Goal: Task Accomplishment & Management: Manage account settings

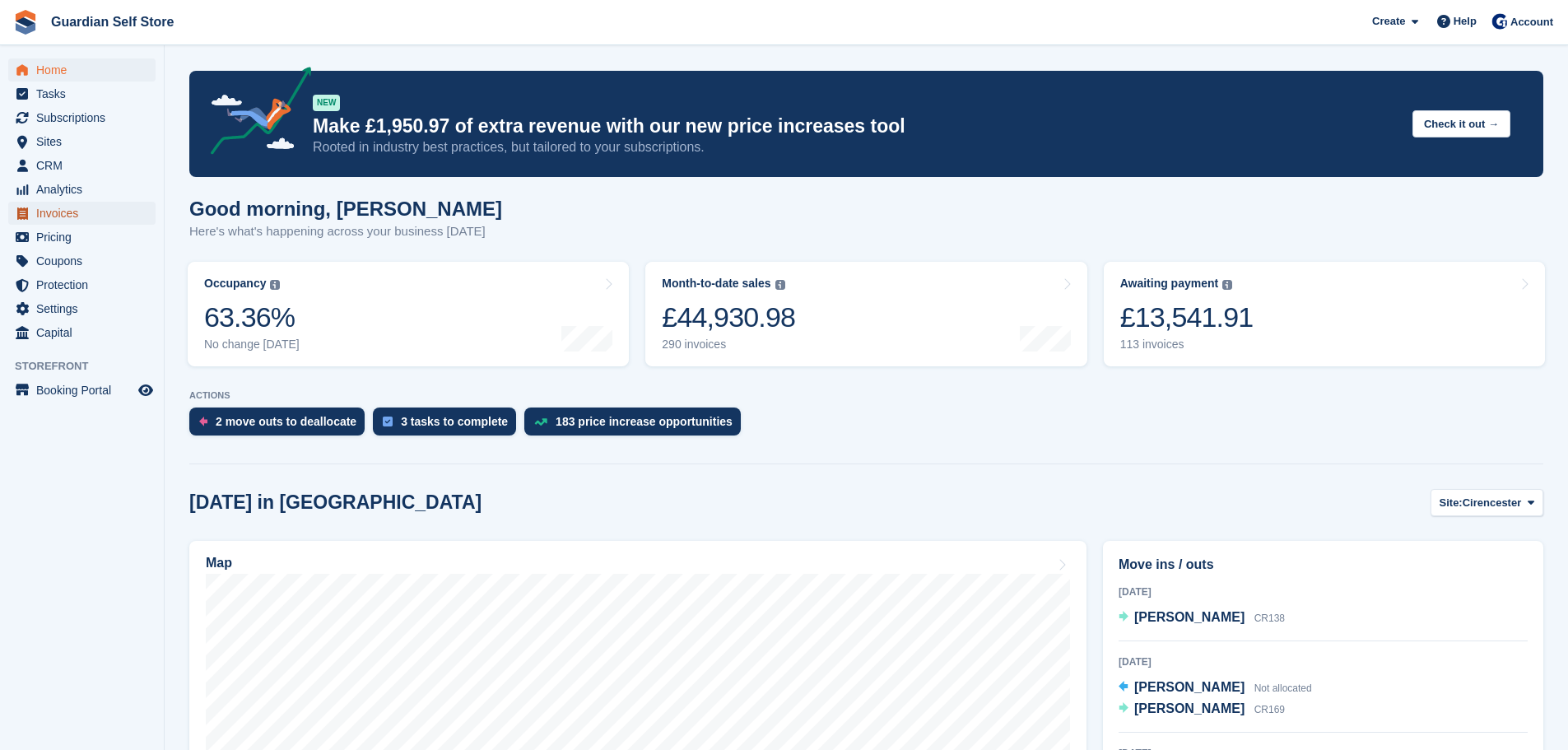
click at [44, 207] on span "Invoices" at bounding box center [86, 213] width 99 height 23
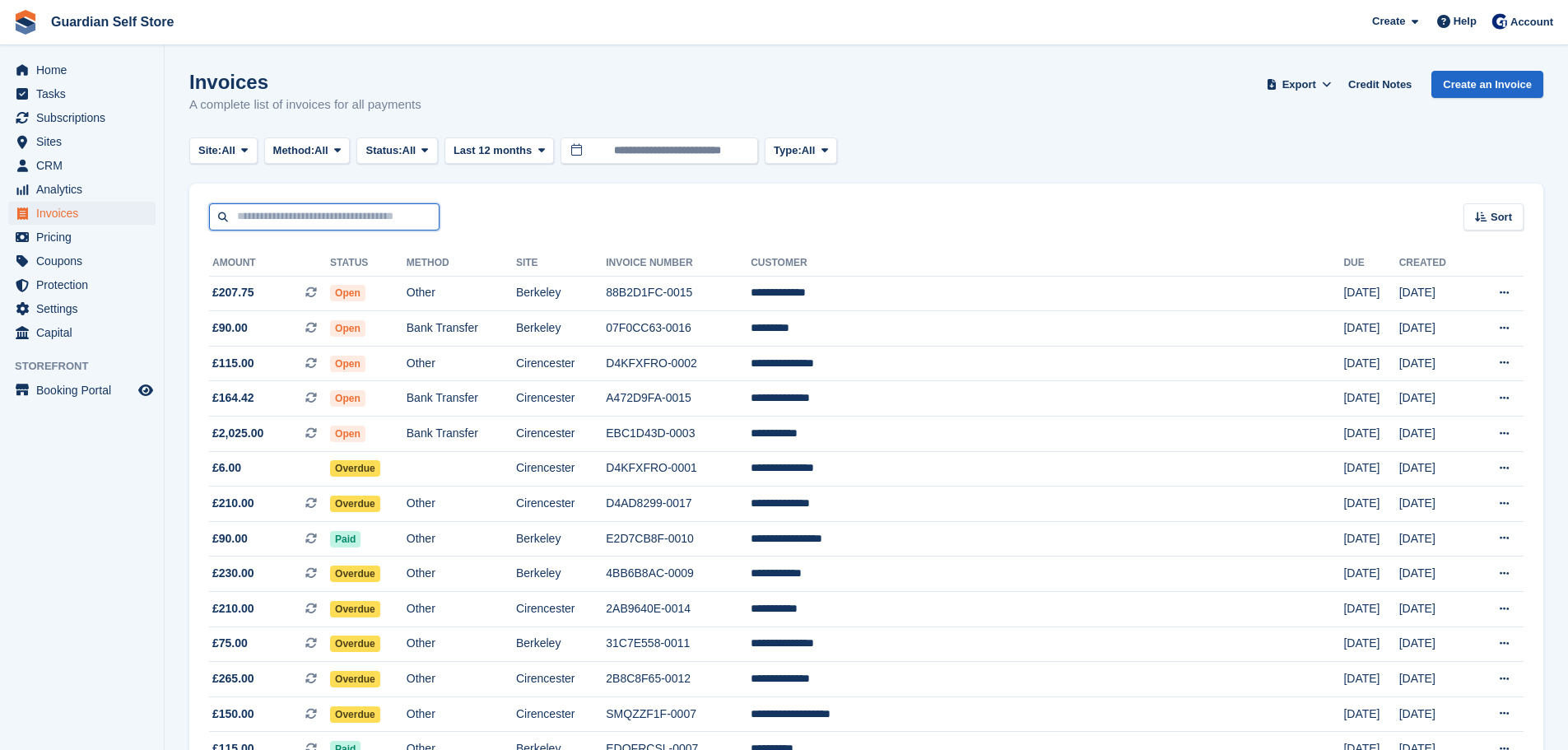
click at [297, 221] on input "text" at bounding box center [324, 217] width 230 height 27
type input "****"
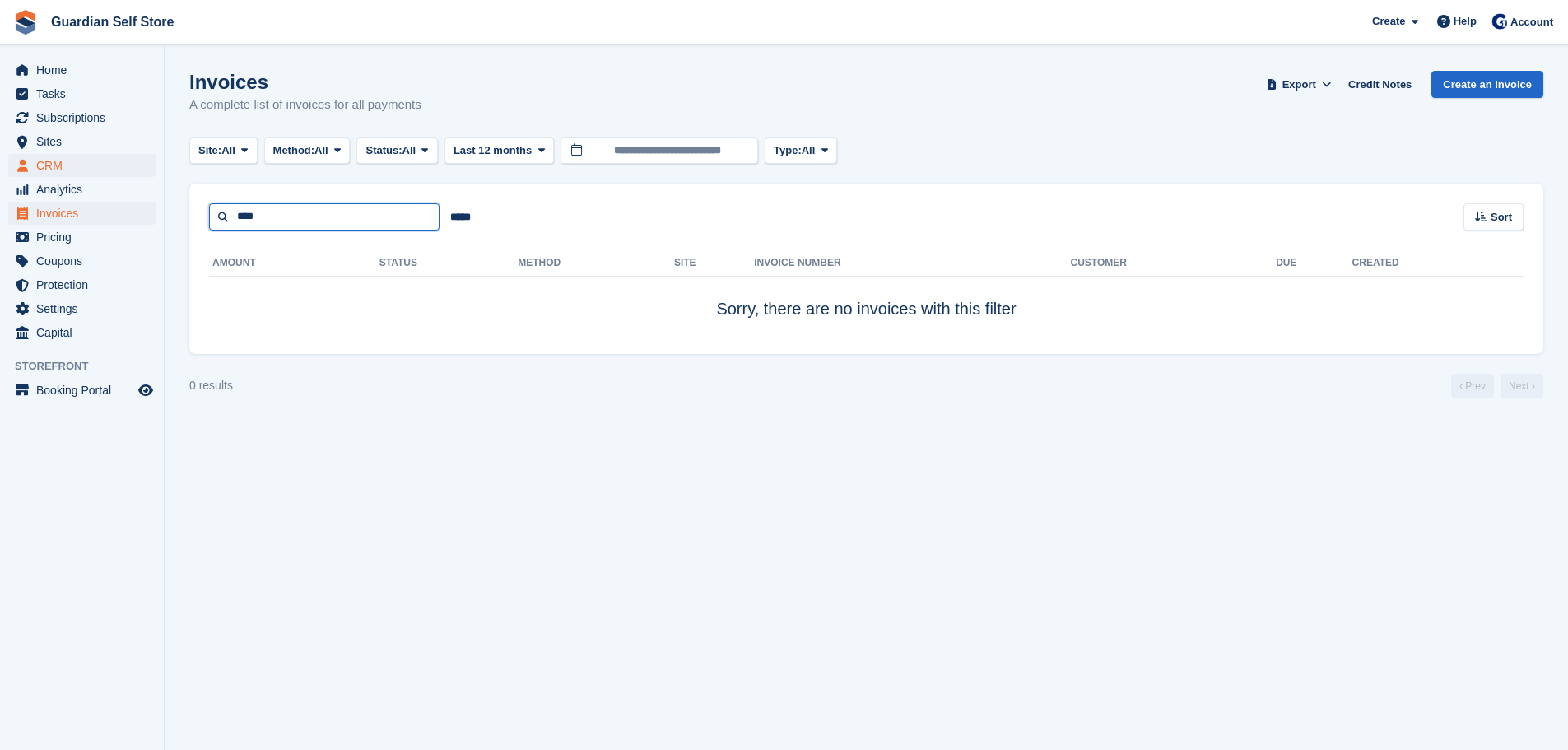
drag, startPoint x: 291, startPoint y: 222, endPoint x: 104, endPoint y: 173, distance: 193.3
click at [104, 173] on div "Home Tasks Subscriptions Subscriptions Subscriptions Price increases NEW Price …" at bounding box center [784, 375] width 1568 height 750
type input "****"
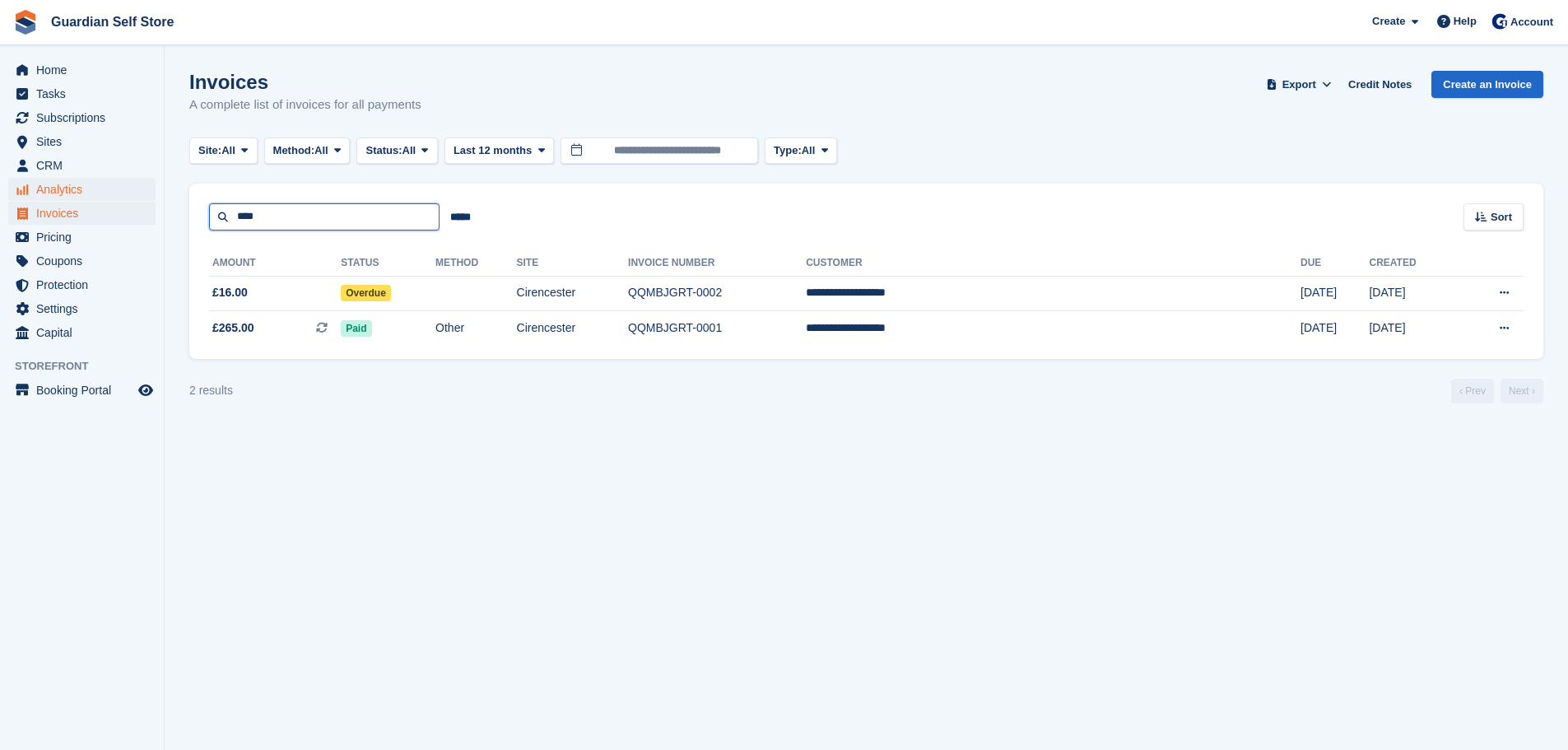
drag, startPoint x: 345, startPoint y: 210, endPoint x: 105, endPoint y: 195, distance: 240.5
click at [105, 195] on div "Home Tasks Subscriptions Subscriptions Subscriptions Price increases NEW Price …" at bounding box center [784, 375] width 1568 height 750
type input "****"
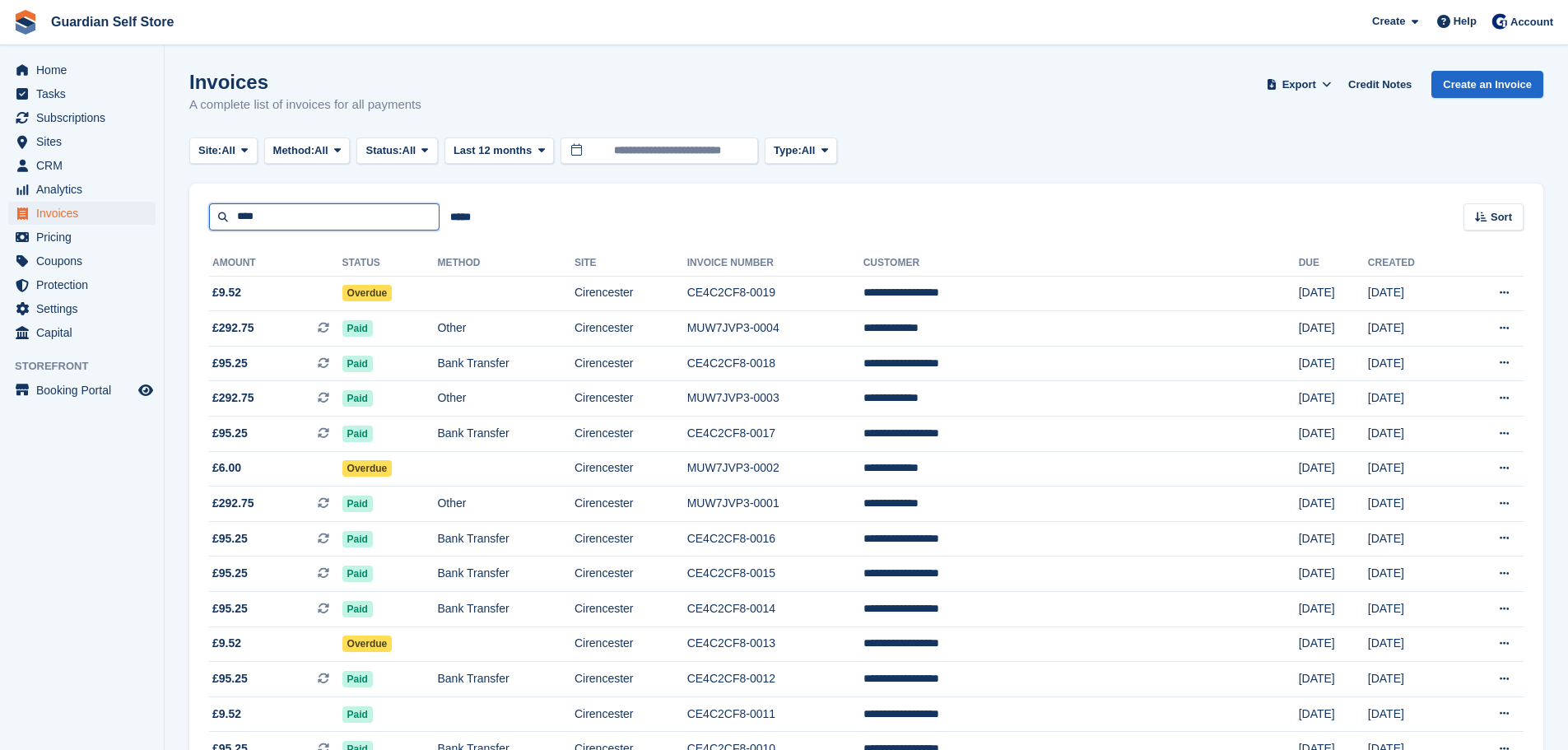
drag, startPoint x: 133, startPoint y: 211, endPoint x: 150, endPoint y: 202, distance: 19.2
click at [127, 211] on div "Home Tasks Subscriptions Subscriptions Subscriptions Price increases NEW Price …" at bounding box center [784, 530] width 1568 height 1059
type input "*****"
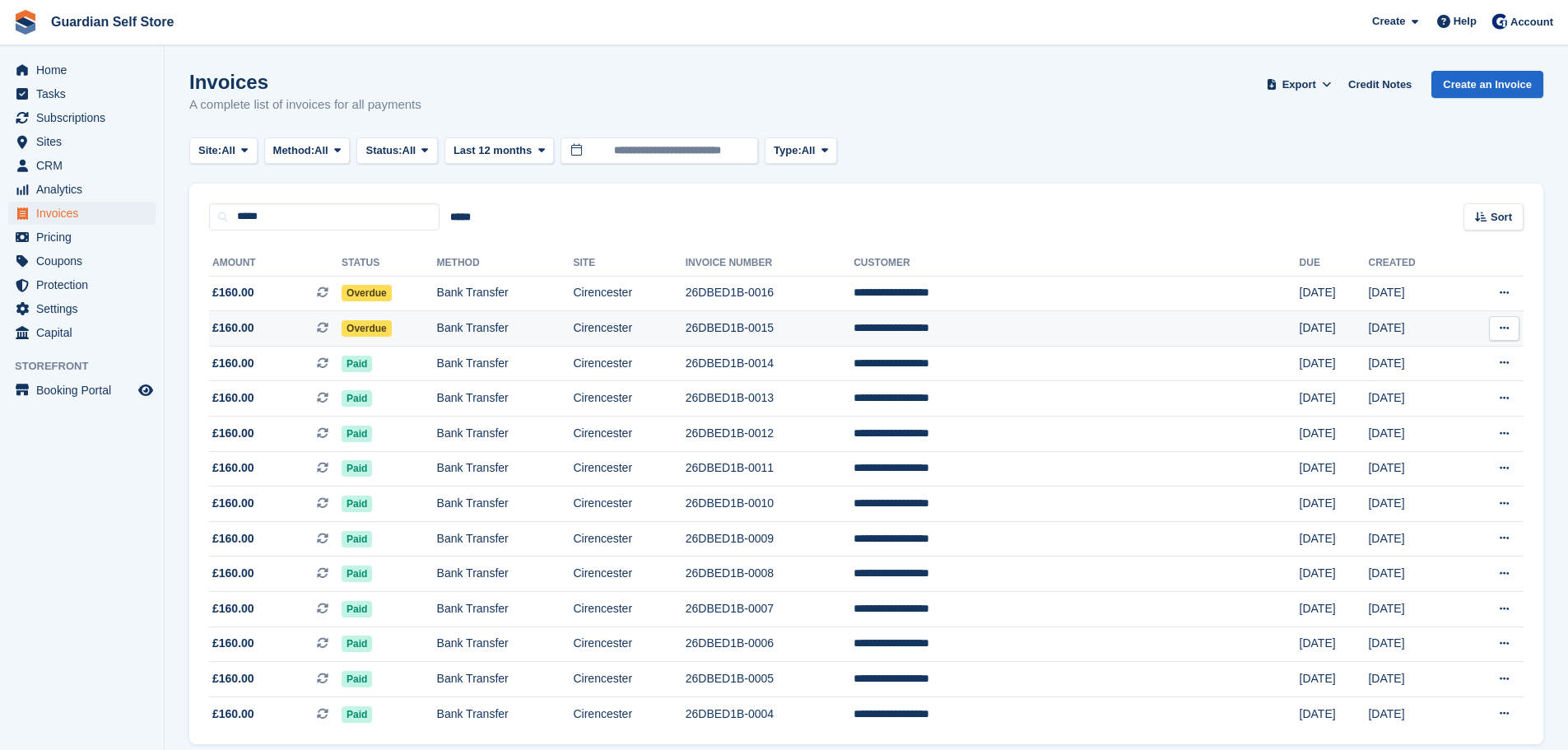
click at [241, 329] on span "£160.00" at bounding box center [233, 328] width 42 height 17
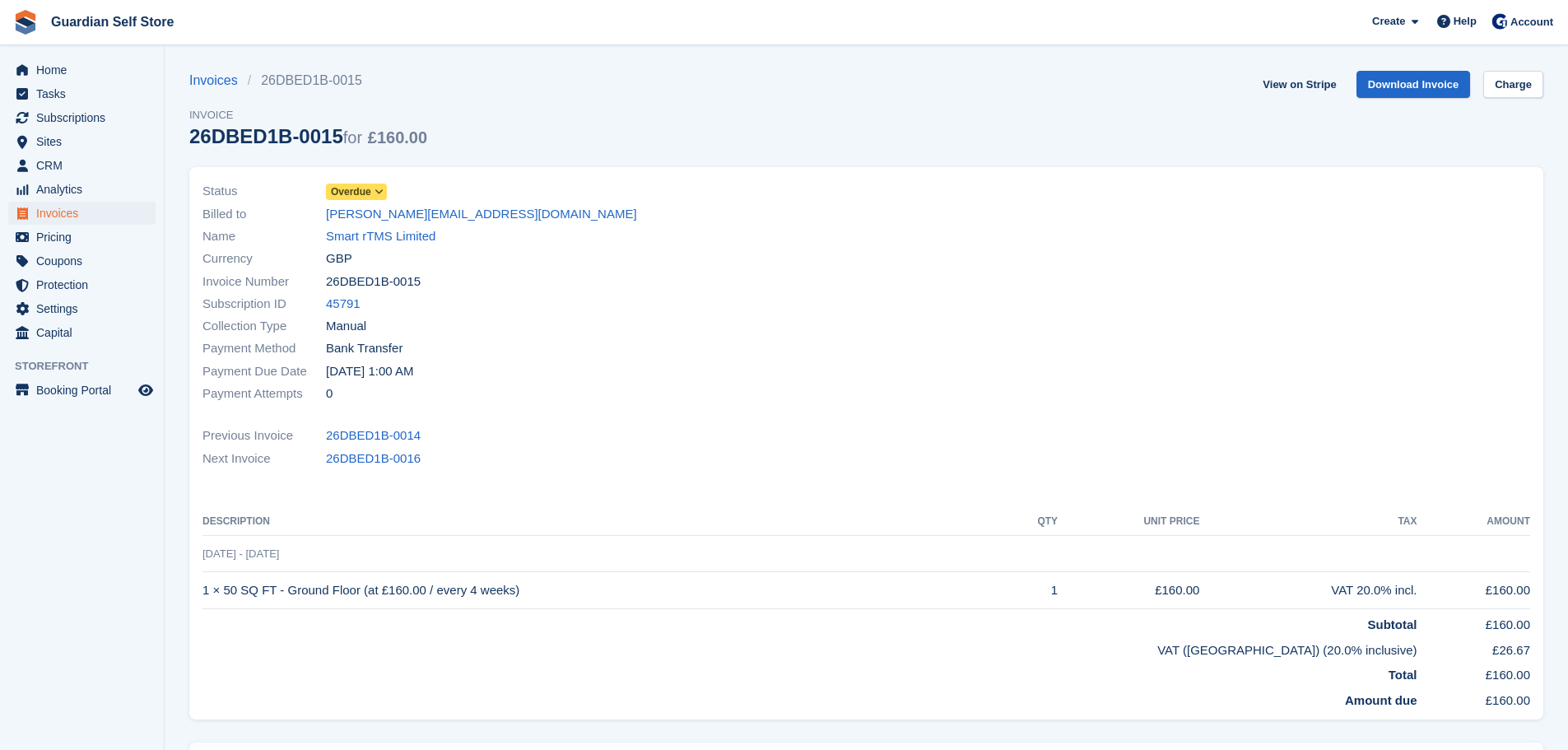
click at [355, 193] on span "Overdue" at bounding box center [352, 191] width 40 height 14
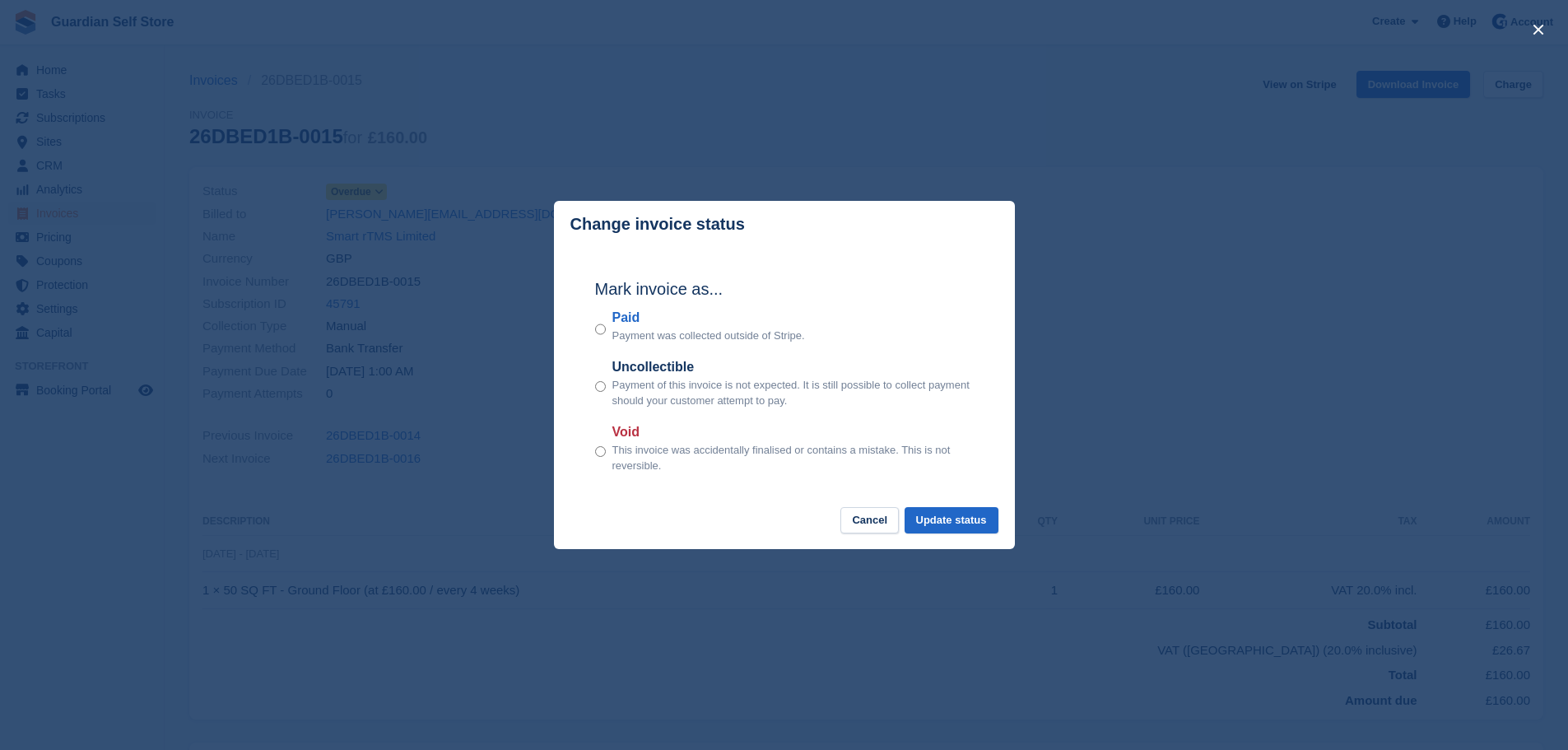
click at [628, 319] on label "Paid" at bounding box center [709, 318] width 193 height 20
drag, startPoint x: 944, startPoint y: 519, endPoint x: 954, endPoint y: 509, distance: 14.1
click at [944, 520] on button "Update status" at bounding box center [951, 520] width 93 height 27
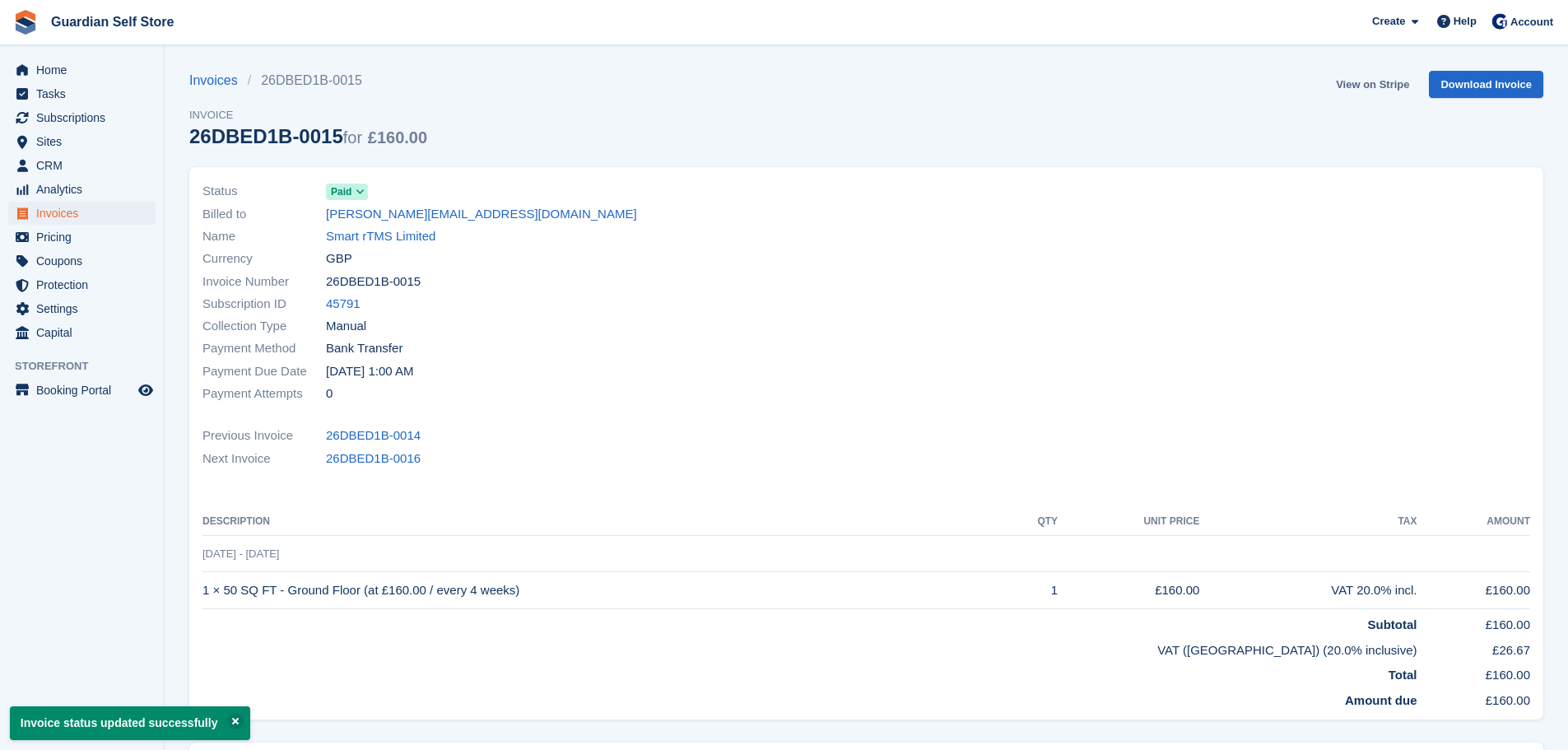
click at [1372, 84] on link "View on Stripe" at bounding box center [1372, 84] width 87 height 27
click at [47, 207] on span "Invoices" at bounding box center [86, 213] width 99 height 23
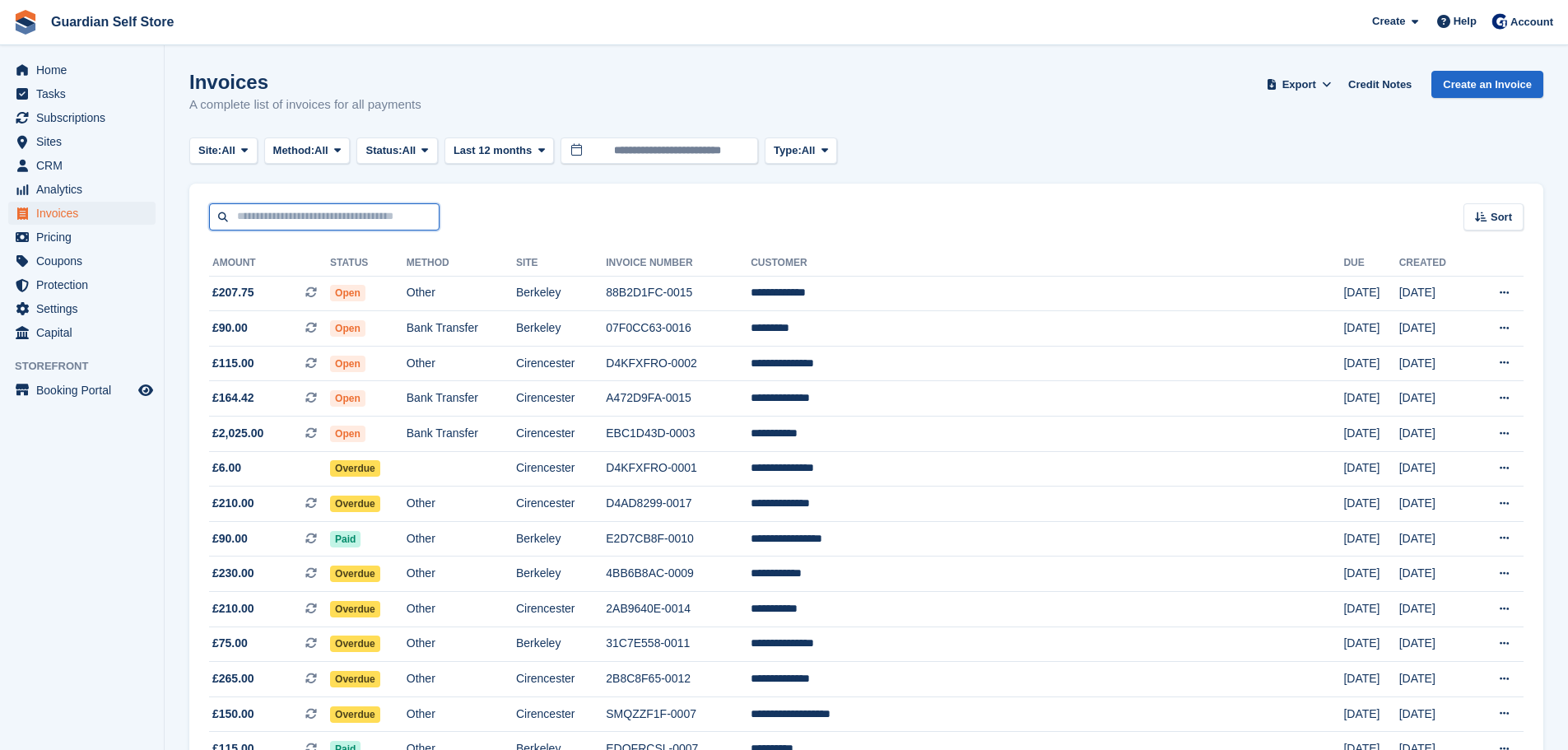
click at [332, 220] on input "text" at bounding box center [324, 217] width 230 height 27
type input "****"
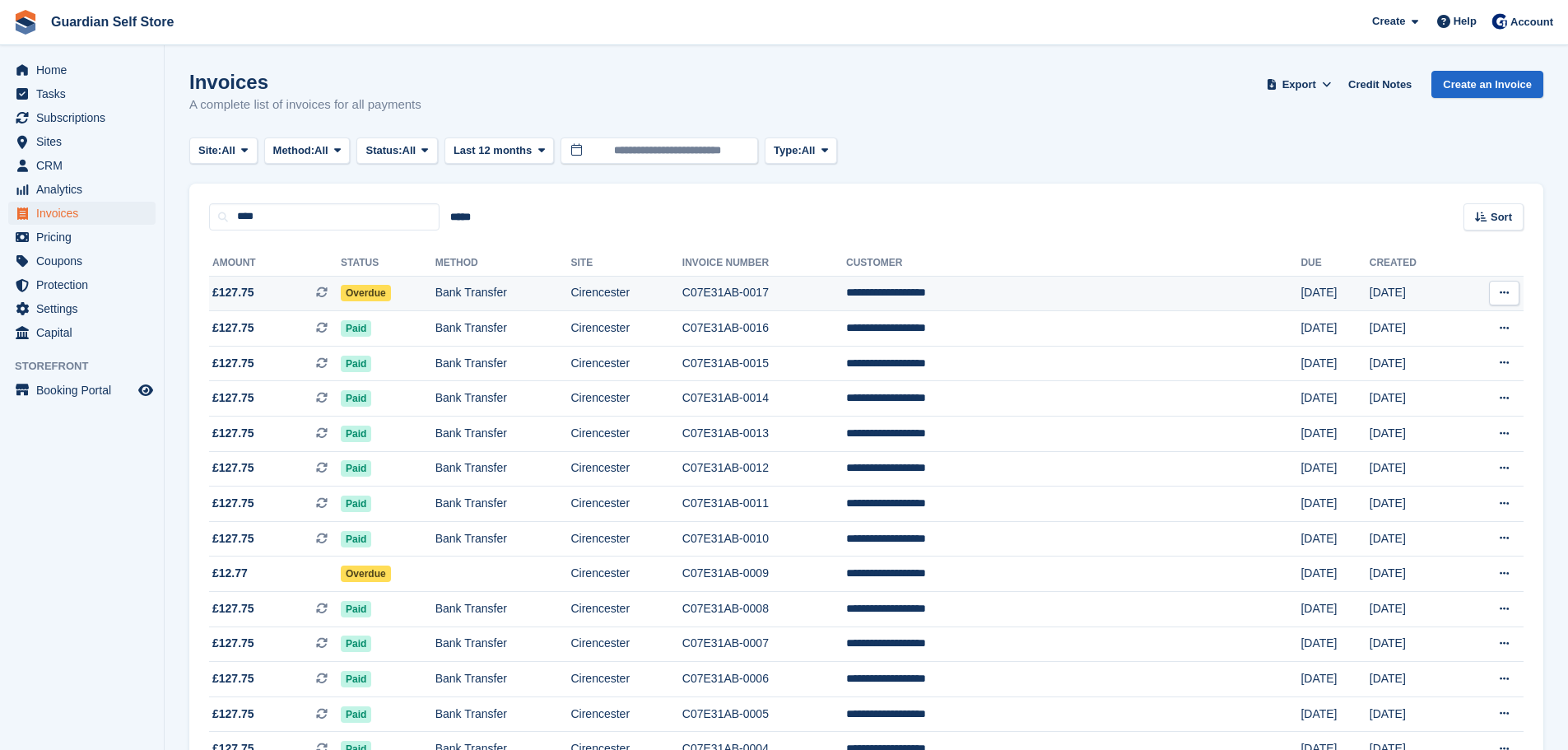
click at [272, 293] on span "£127.75 This is a recurring subscription invoice." at bounding box center [274, 293] width 132 height 17
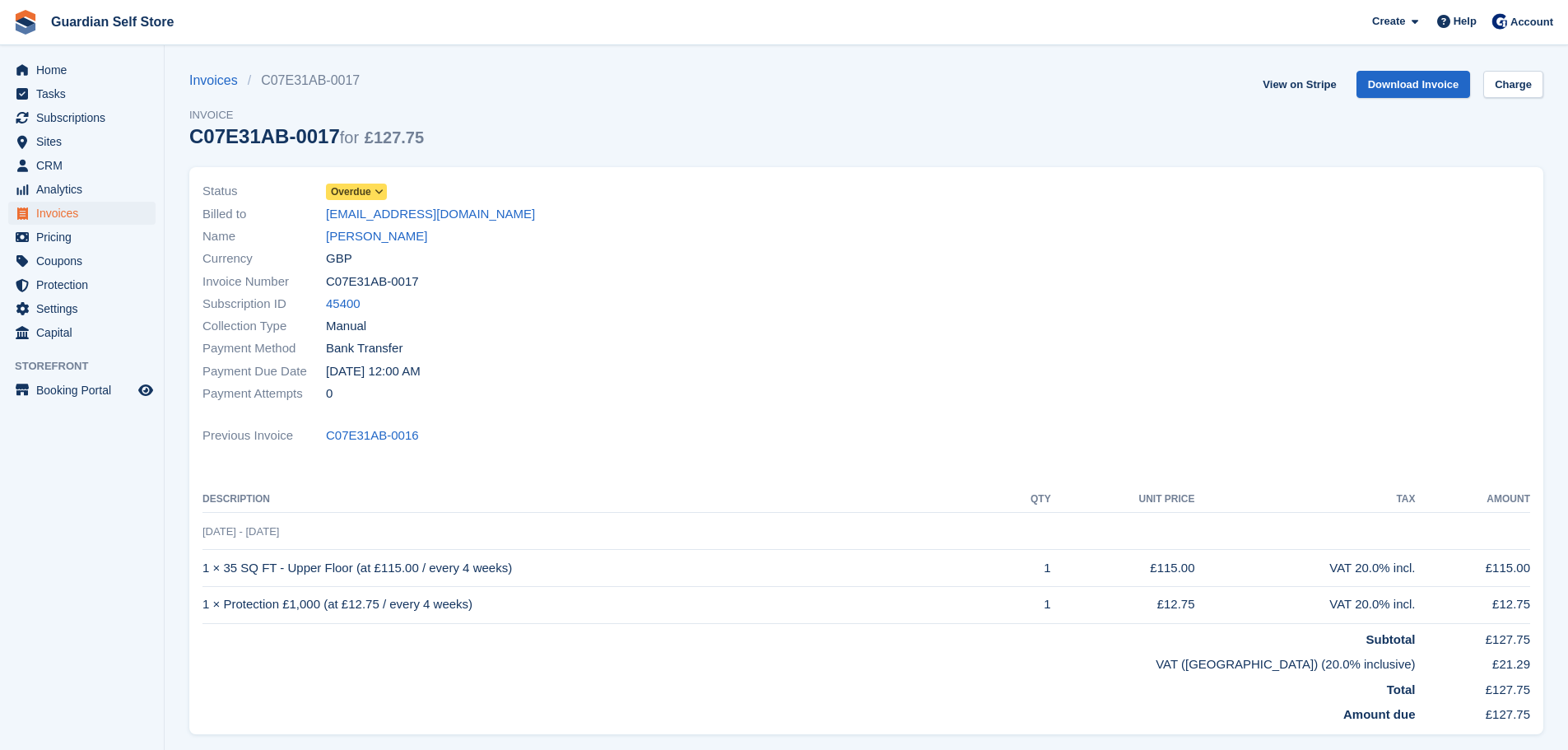
click at [338, 194] on span "Overdue" at bounding box center [352, 191] width 40 height 14
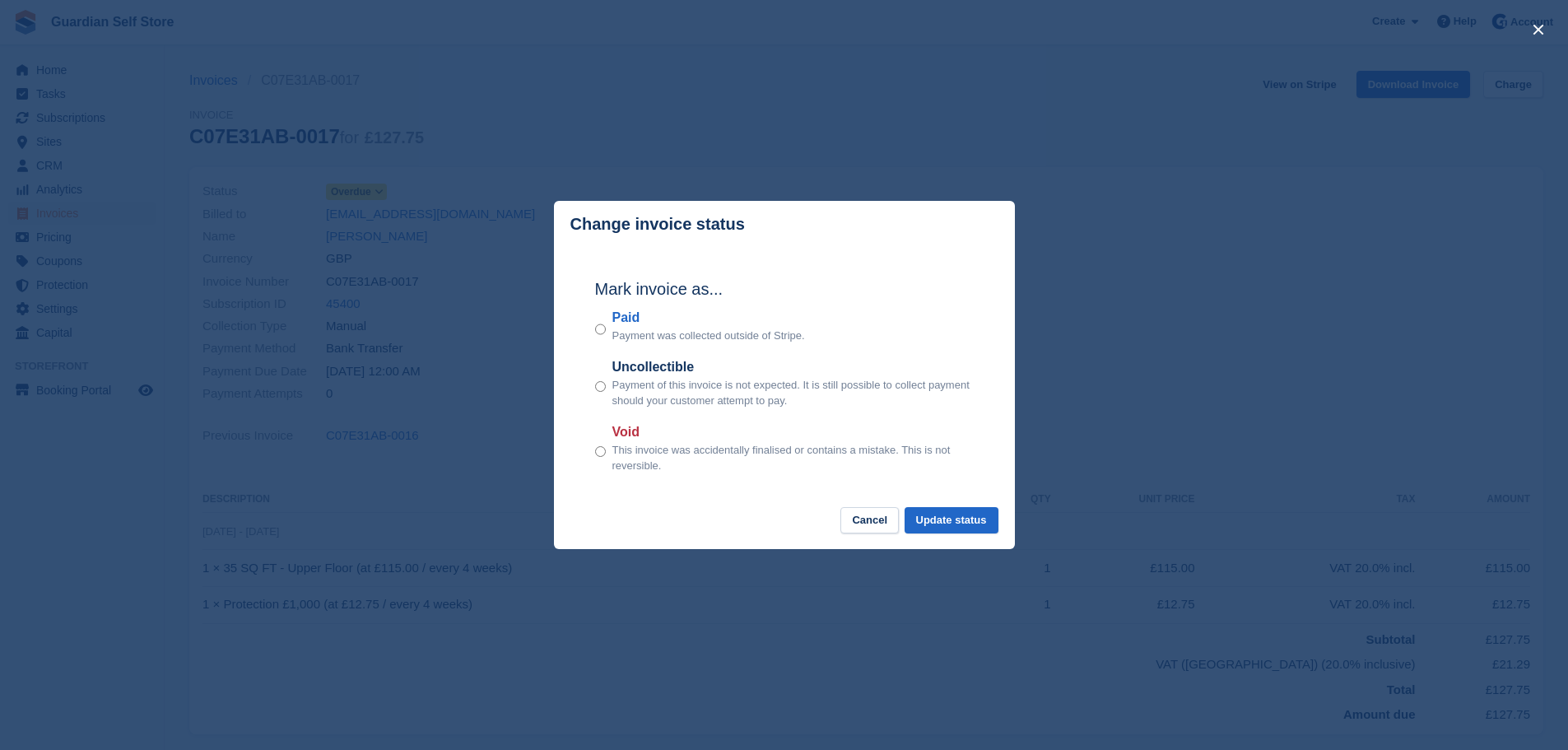
click at [631, 319] on label "Paid" at bounding box center [709, 318] width 193 height 20
click at [940, 512] on button "Update status" at bounding box center [951, 520] width 93 height 27
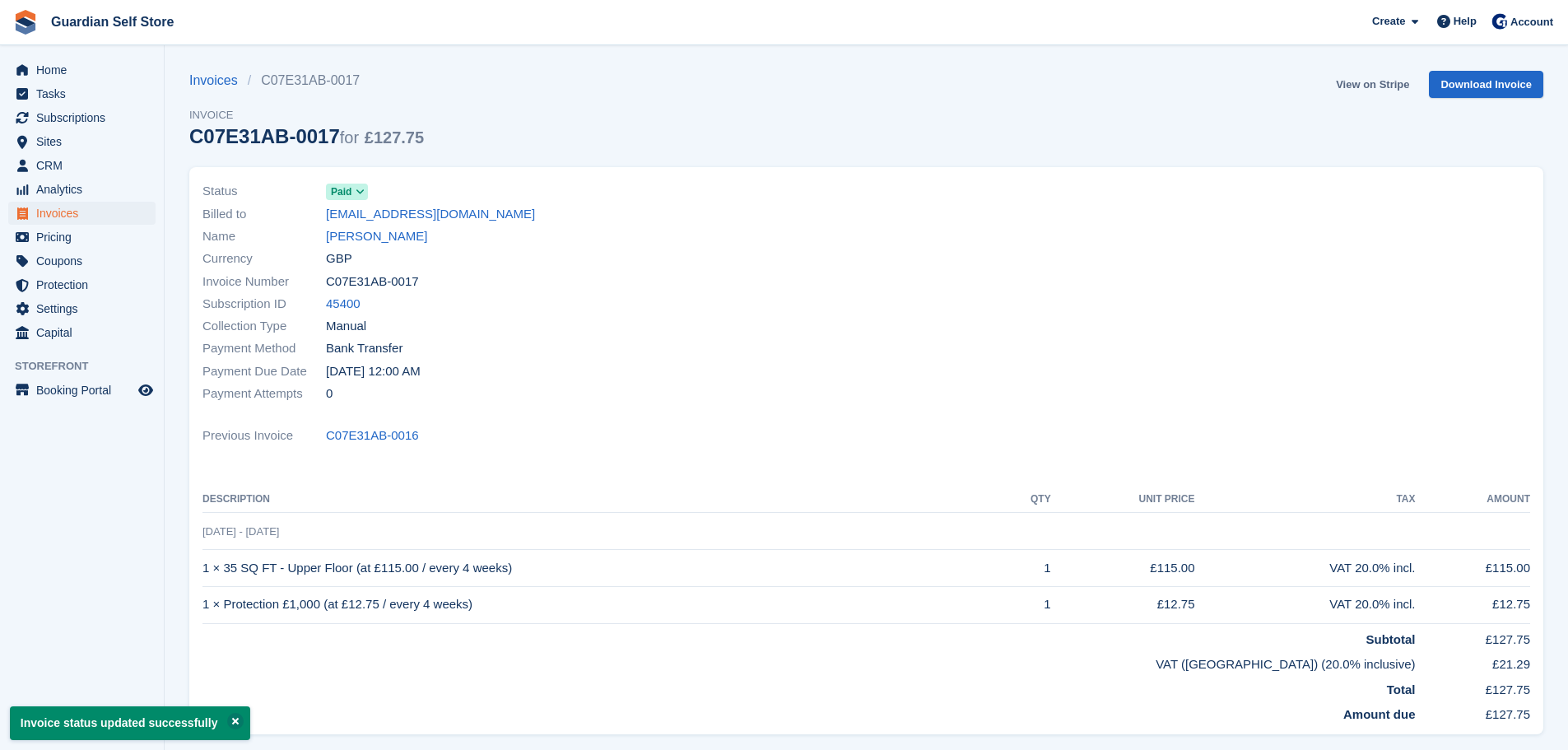
click at [1342, 83] on link "View on Stripe" at bounding box center [1372, 84] width 87 height 27
click at [69, 220] on span "Invoices" at bounding box center [86, 213] width 99 height 23
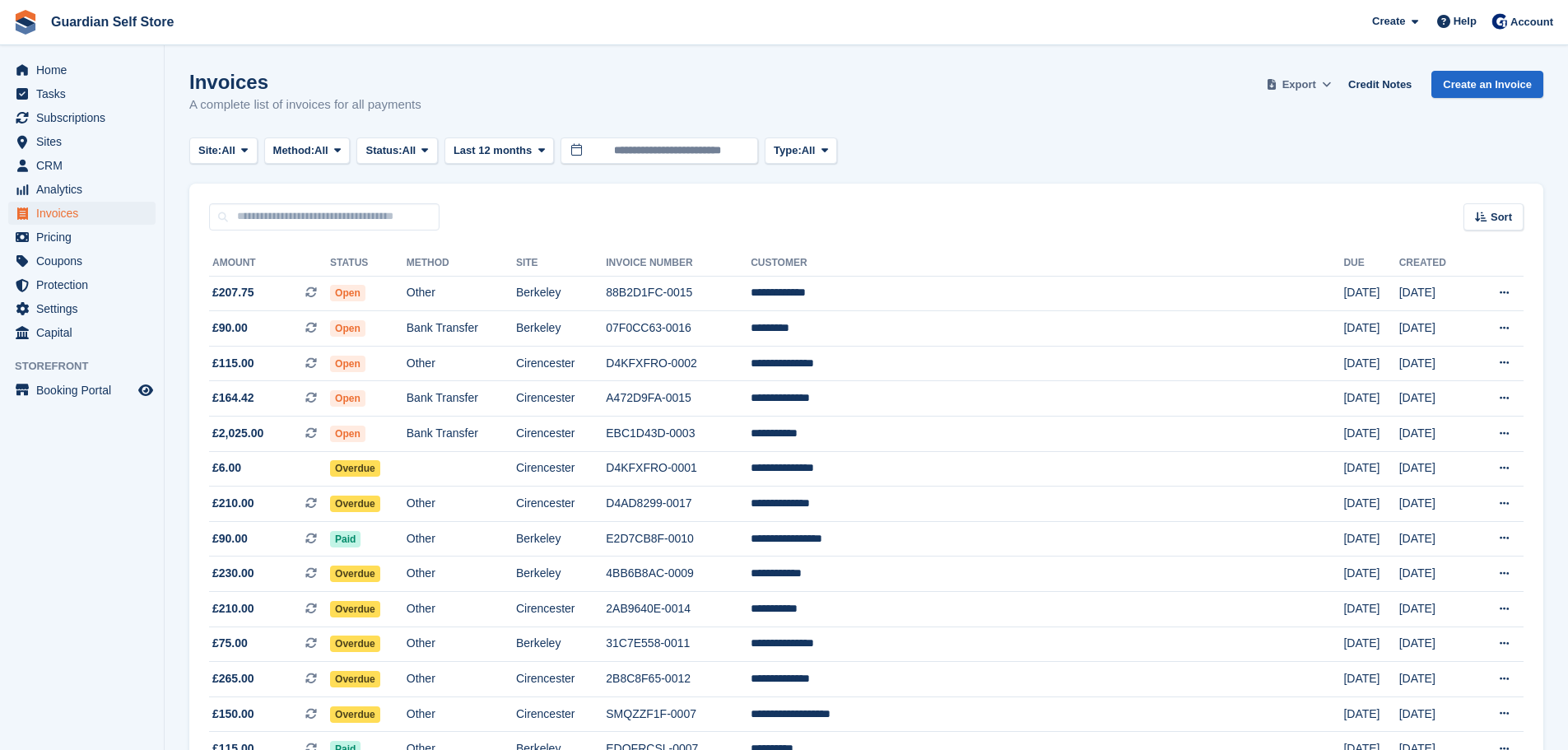
click at [1324, 84] on button "Export" at bounding box center [1298, 84] width 72 height 27
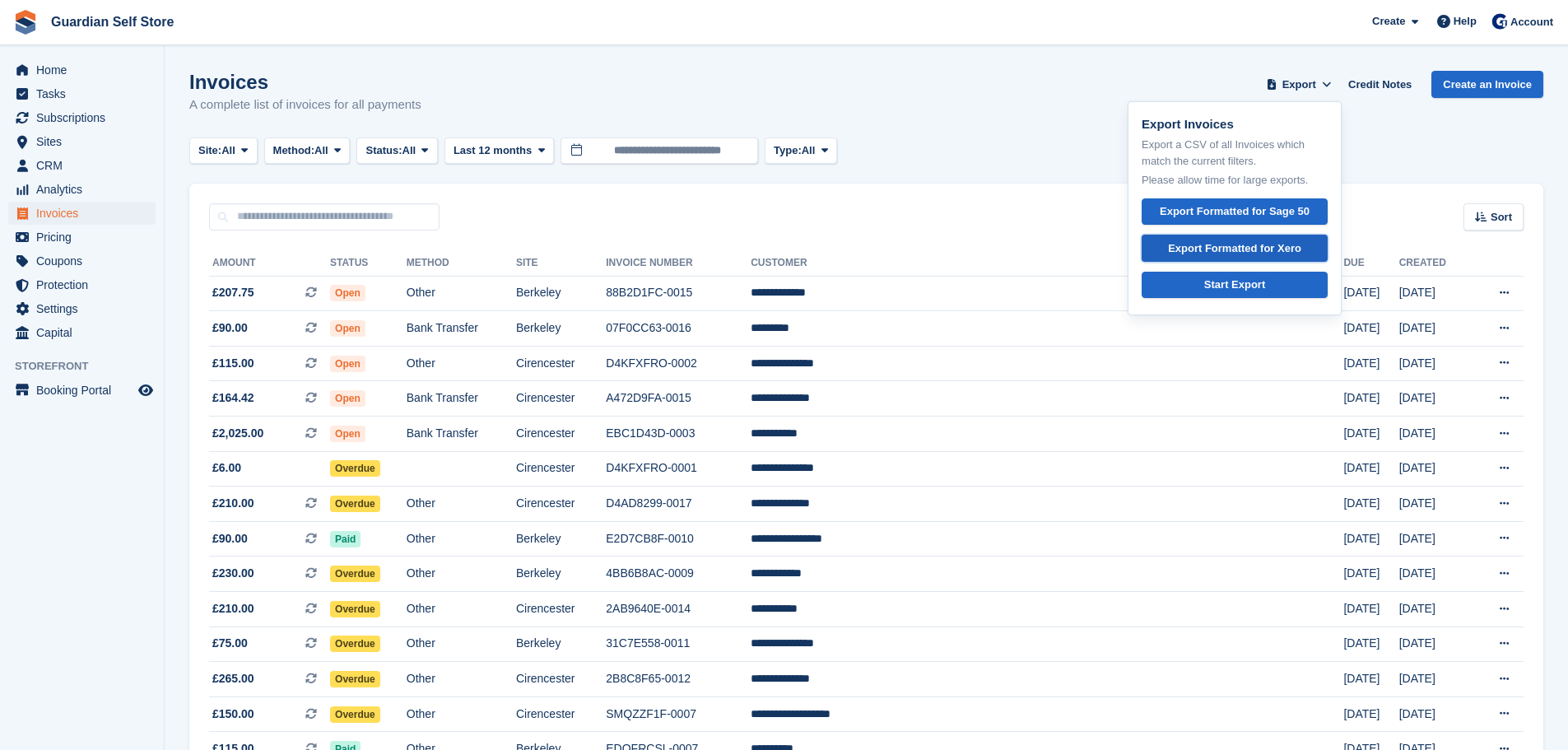
click at [1259, 251] on div "Export Formatted for Xero" at bounding box center [1235, 248] width 133 height 16
click at [78, 125] on span "Subscriptions" at bounding box center [86, 117] width 99 height 23
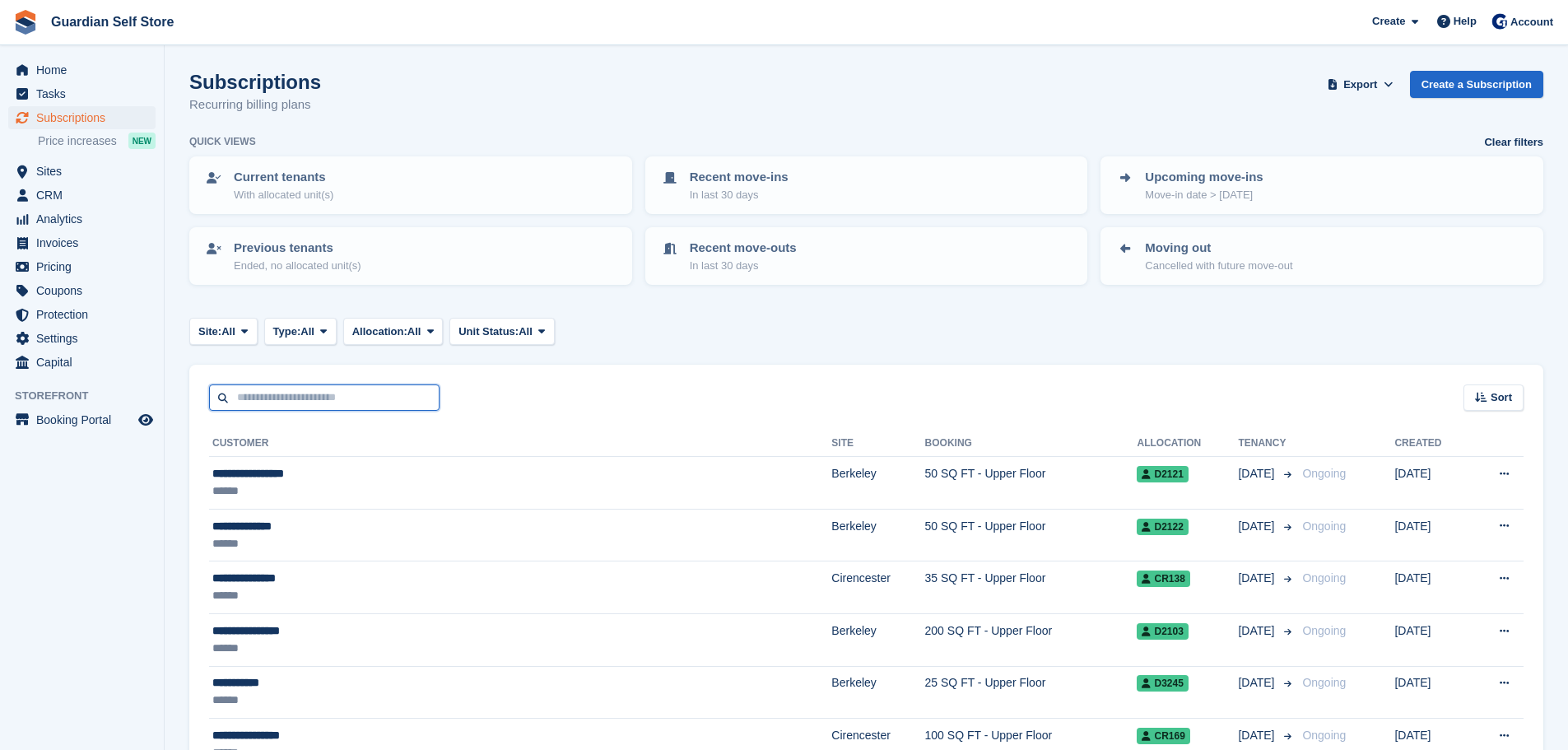
click at [246, 404] on input "text" at bounding box center [324, 398] width 230 height 27
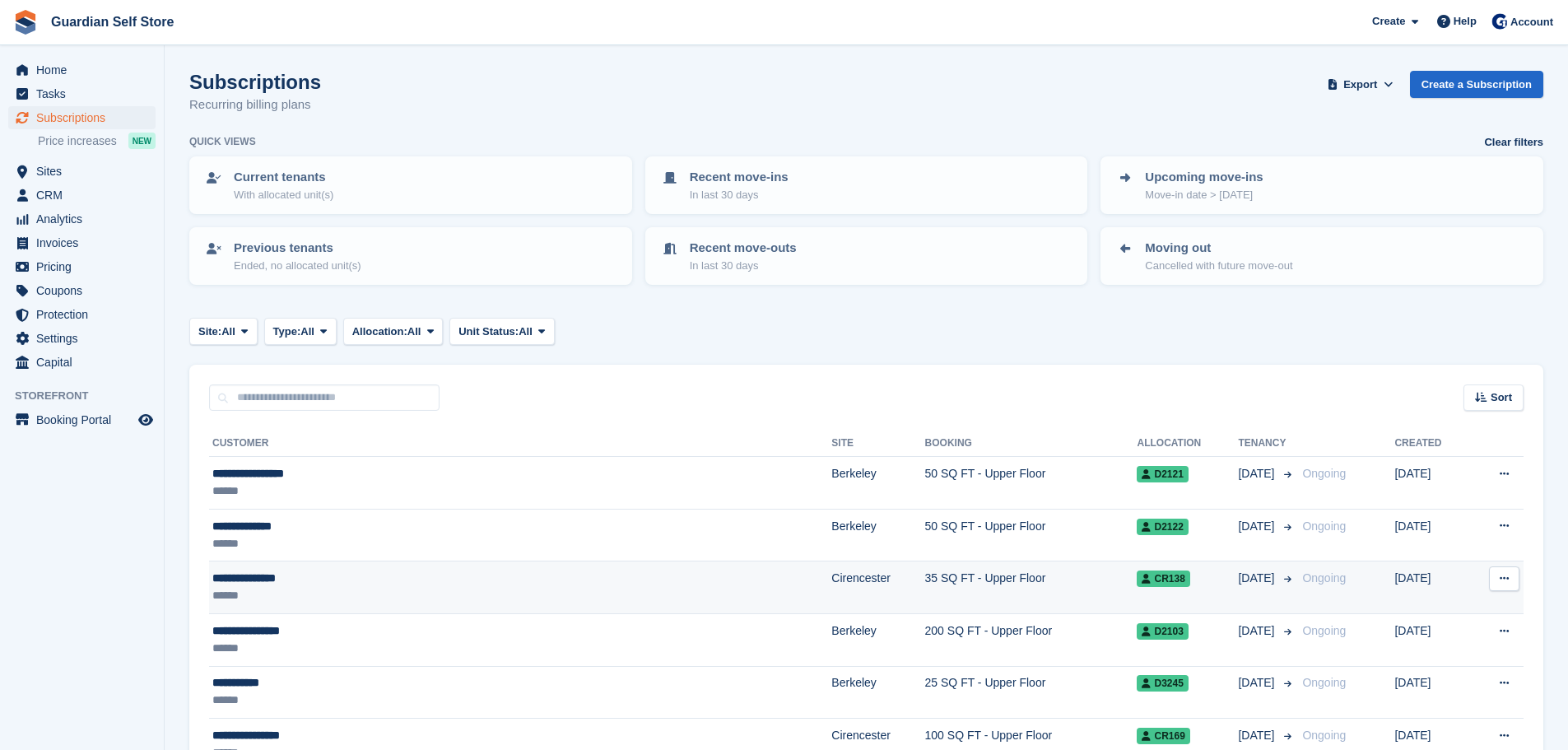
click at [263, 587] on div "******" at bounding box center [406, 595] width 390 height 17
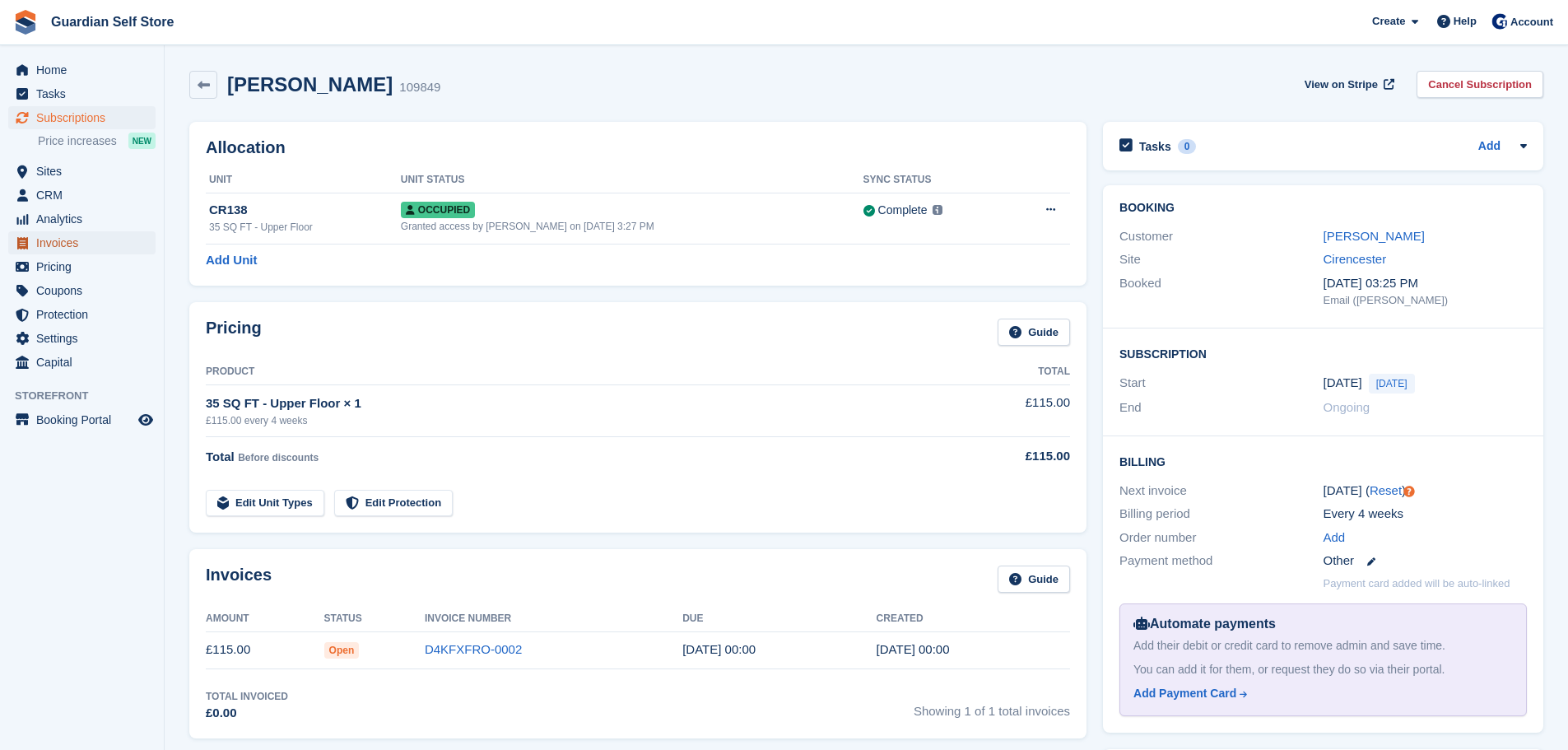
click at [93, 240] on span "Invoices" at bounding box center [86, 243] width 99 height 23
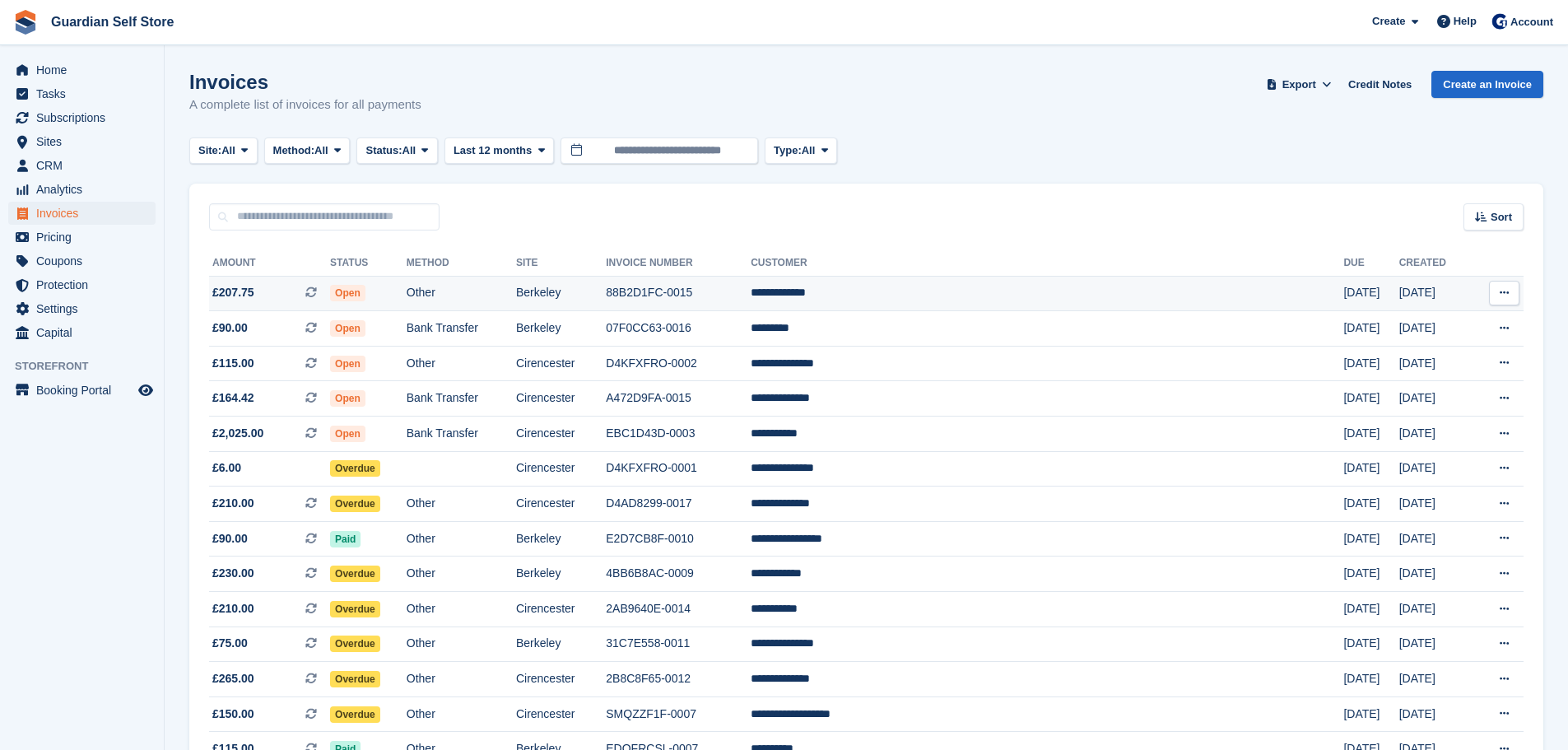
click at [606, 288] on td "Berkeley" at bounding box center [561, 293] width 90 height 36
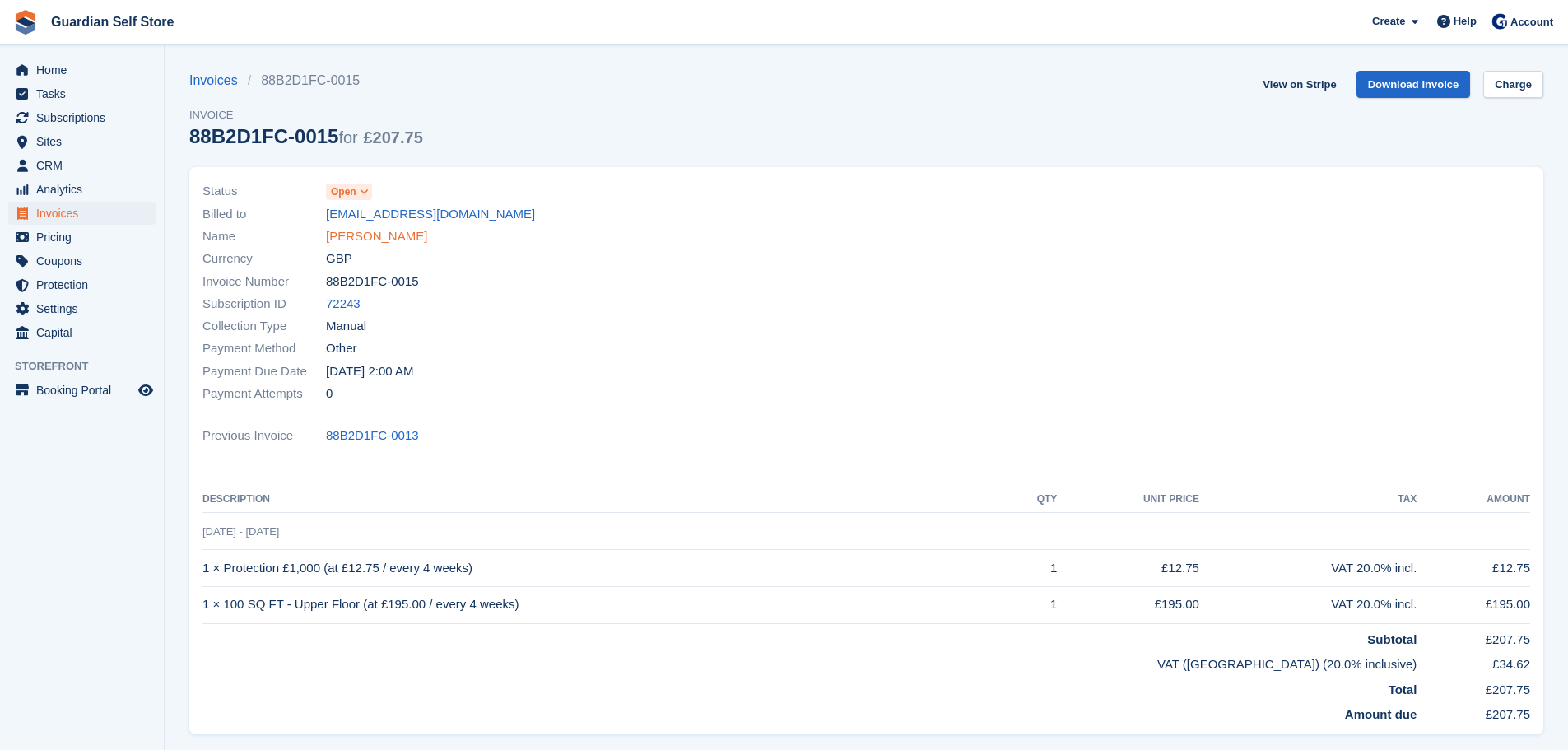
click at [392, 239] on link "[PERSON_NAME]" at bounding box center [376, 237] width 101 height 19
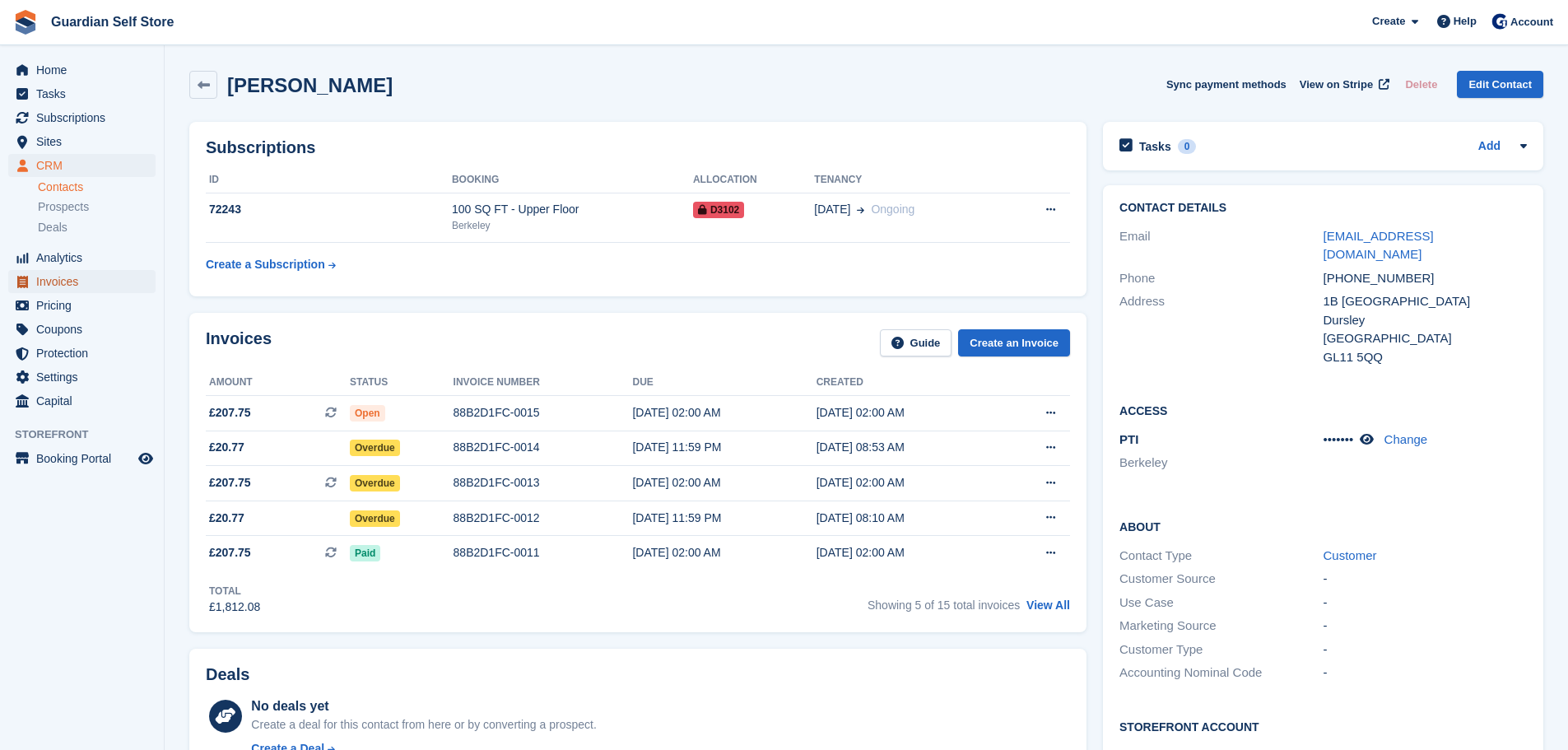
drag, startPoint x: 71, startPoint y: 275, endPoint x: 88, endPoint y: 276, distance: 17.0
click at [71, 275] on span "Invoices" at bounding box center [86, 281] width 99 height 23
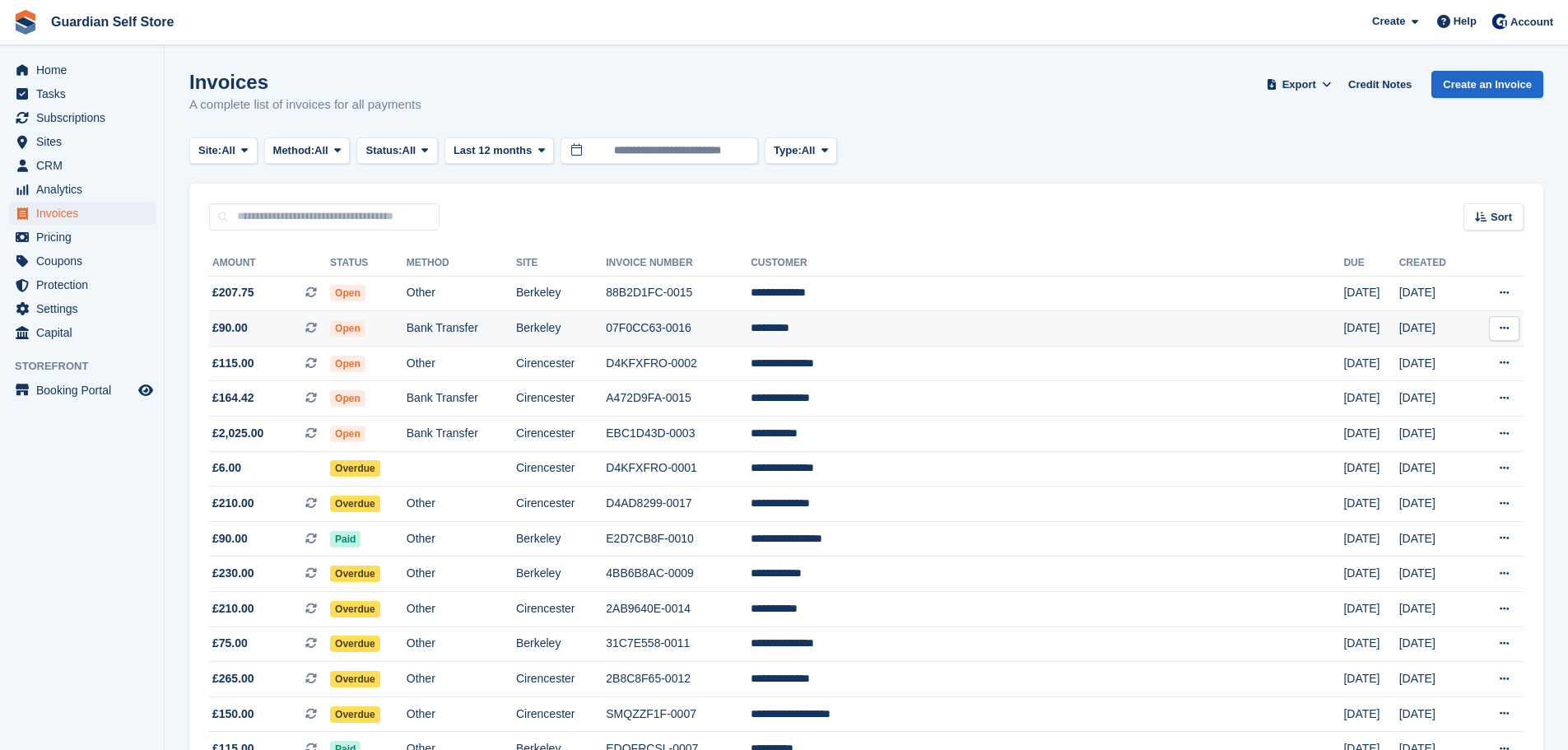
click at [749, 340] on td "07F0CC63-0016" at bounding box center [678, 328] width 144 height 36
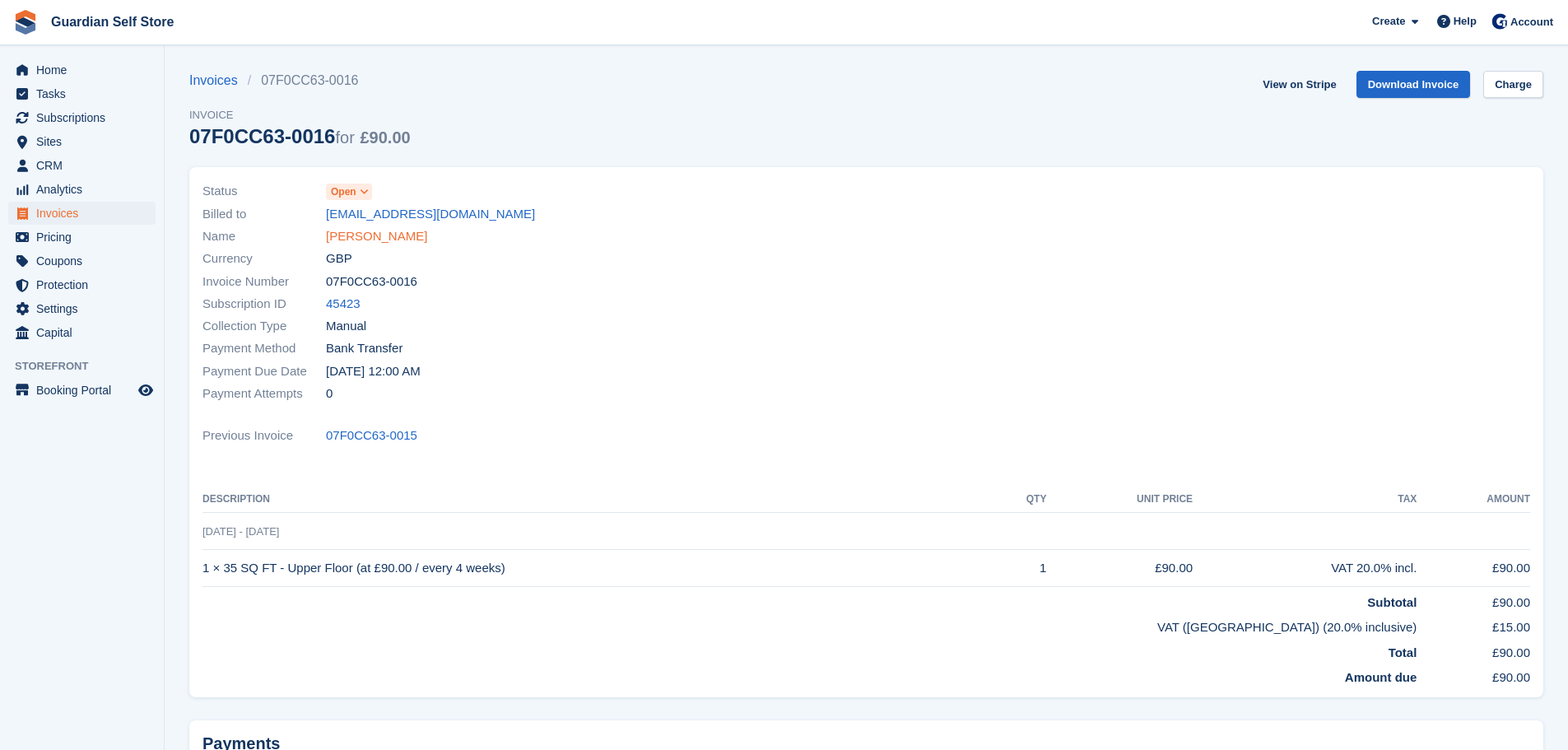
click at [331, 234] on link "[PERSON_NAME]" at bounding box center [376, 237] width 101 height 19
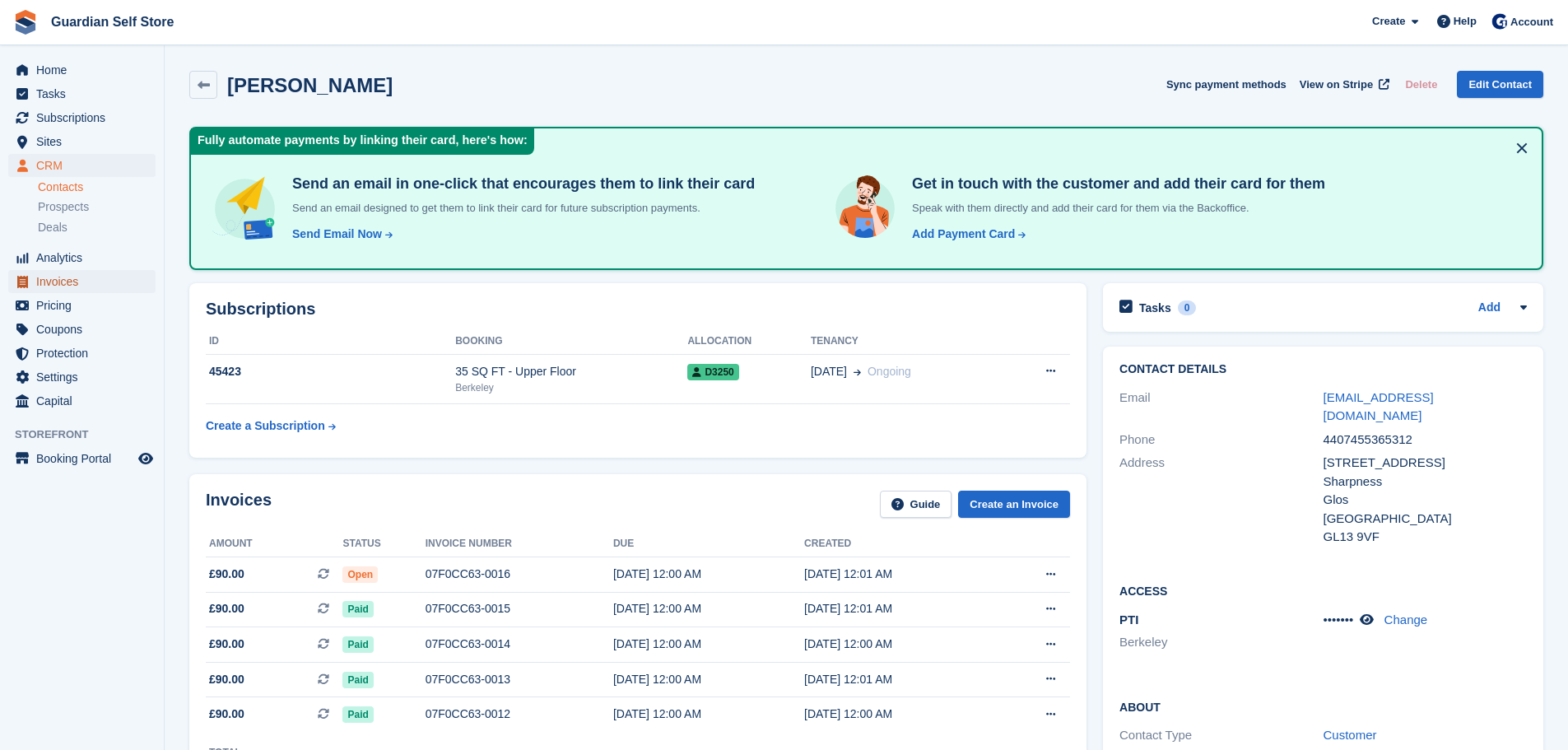
click at [65, 283] on span "Invoices" at bounding box center [86, 281] width 99 height 23
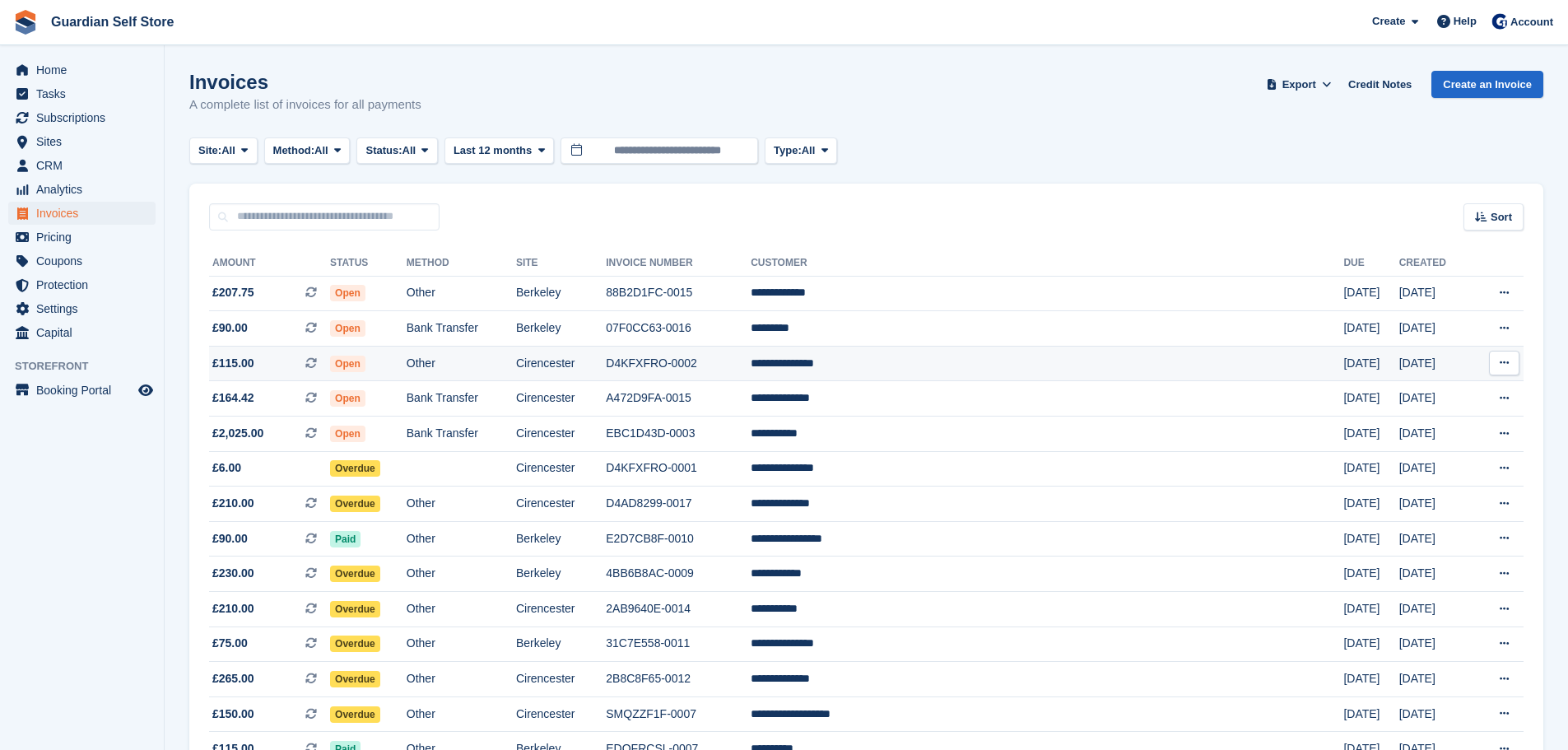
click at [606, 370] on td "Cirencester" at bounding box center [561, 363] width 90 height 36
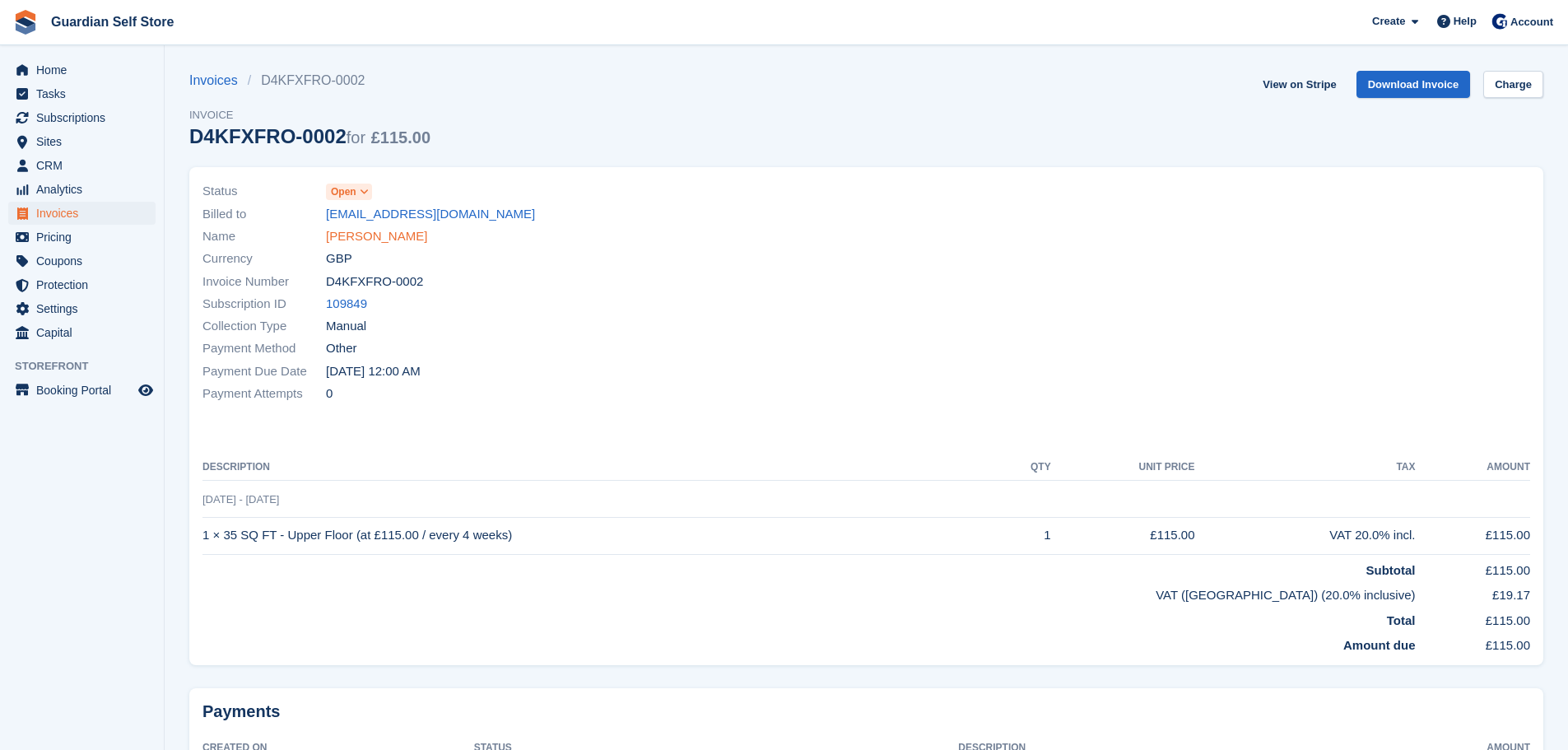
click at [367, 238] on link "[PERSON_NAME]" at bounding box center [376, 237] width 101 height 19
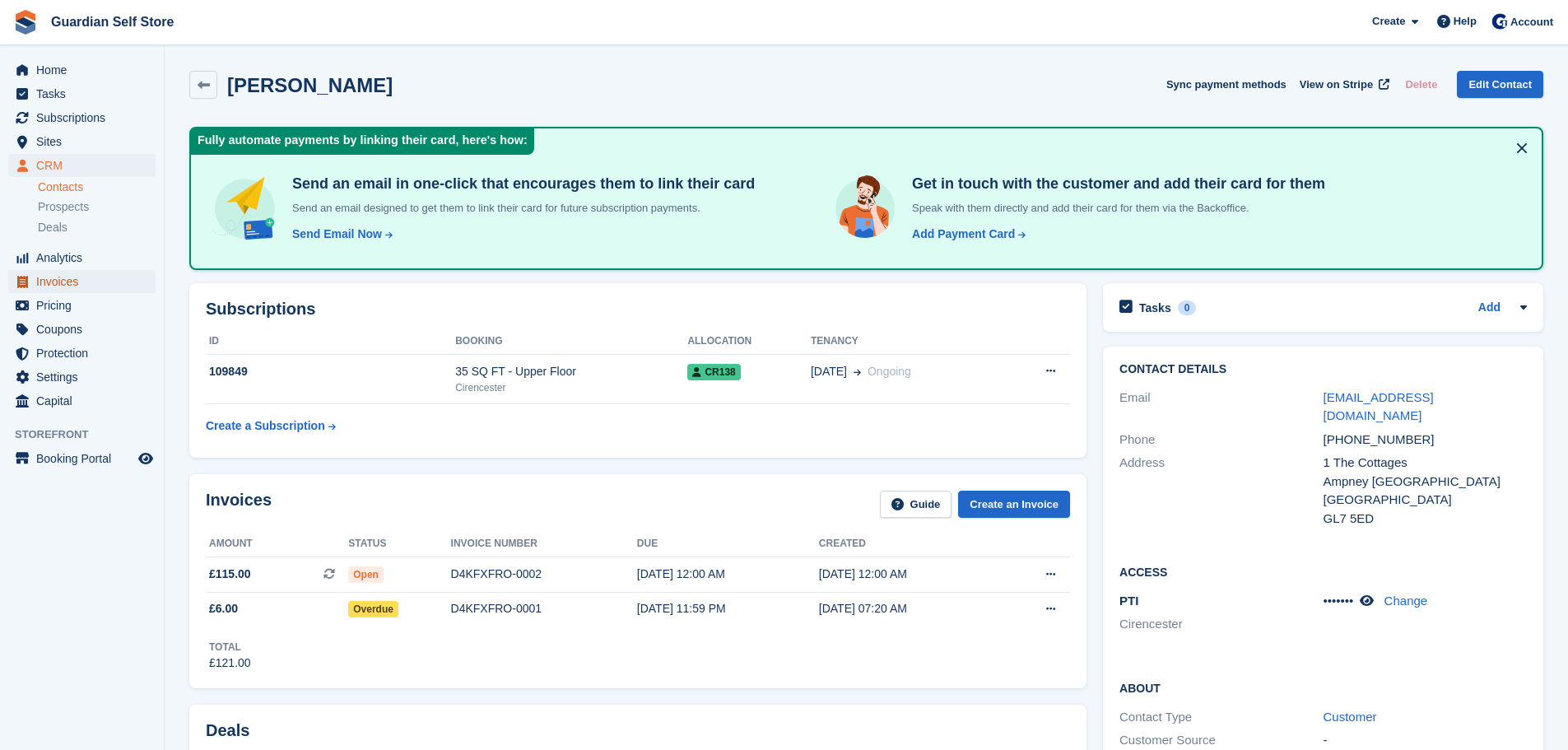
click at [52, 274] on span "Invoices" at bounding box center [86, 281] width 99 height 23
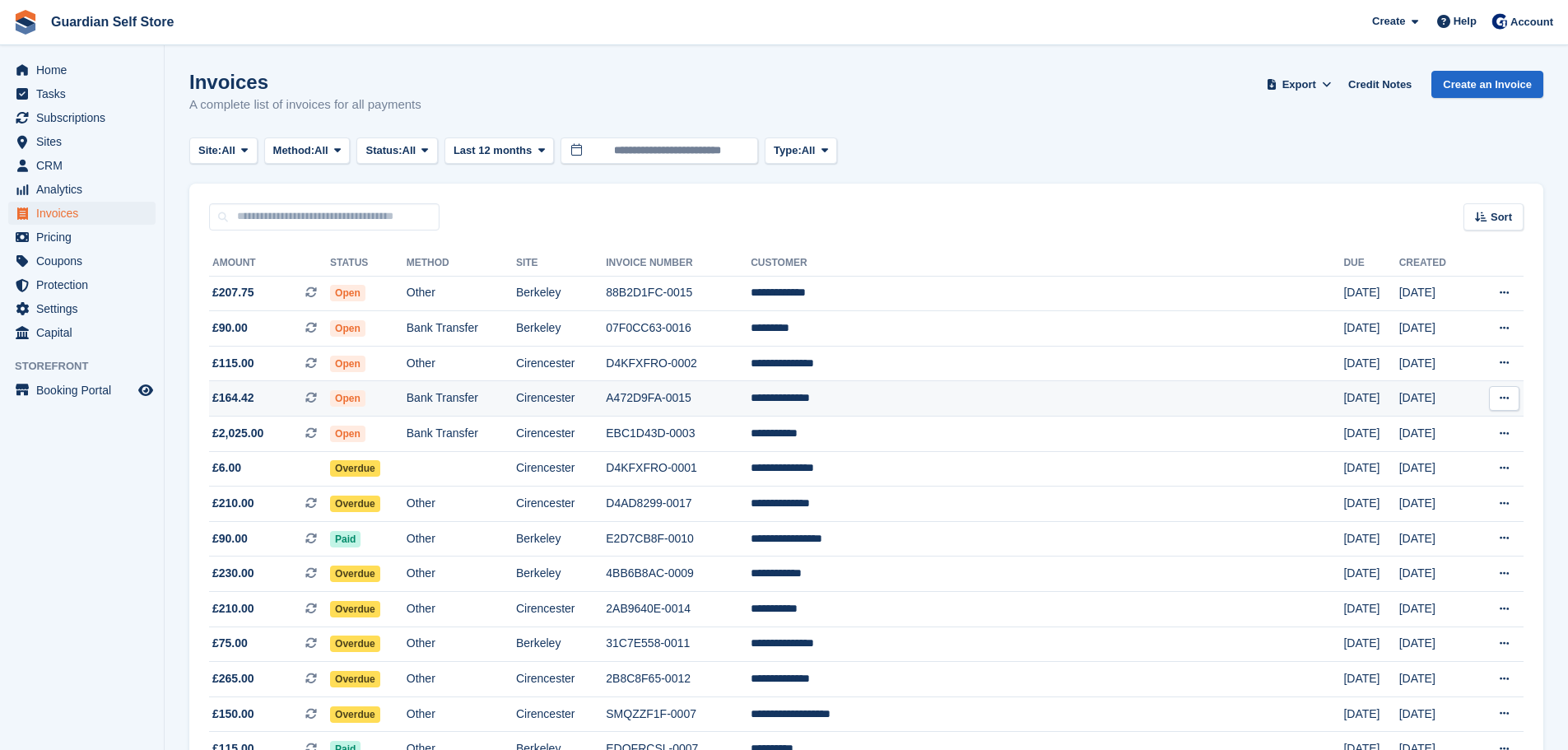
click at [750, 399] on td "A472D9FA-0015" at bounding box center [678, 399] width 144 height 36
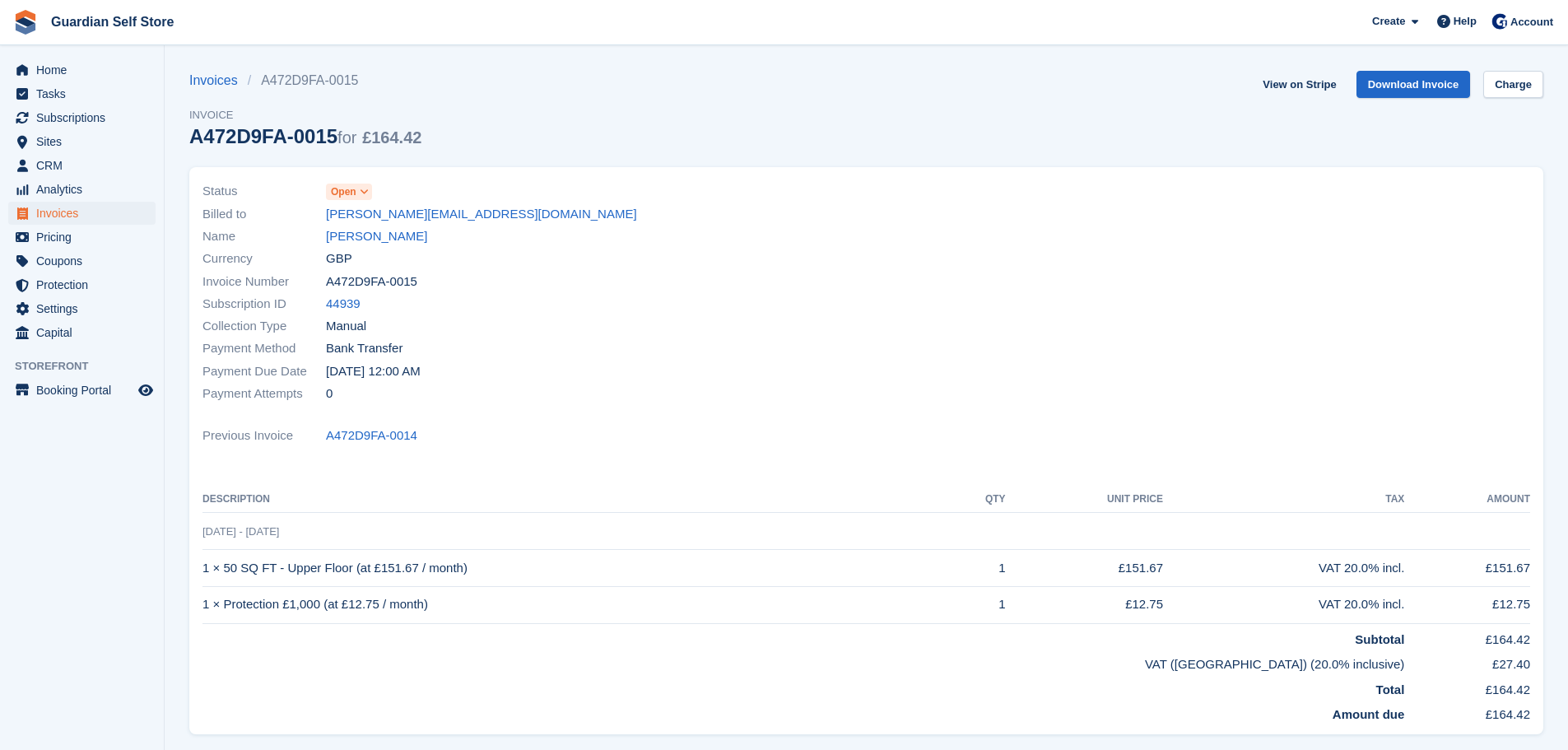
click at [341, 237] on link "Abigail Austin" at bounding box center [376, 237] width 101 height 19
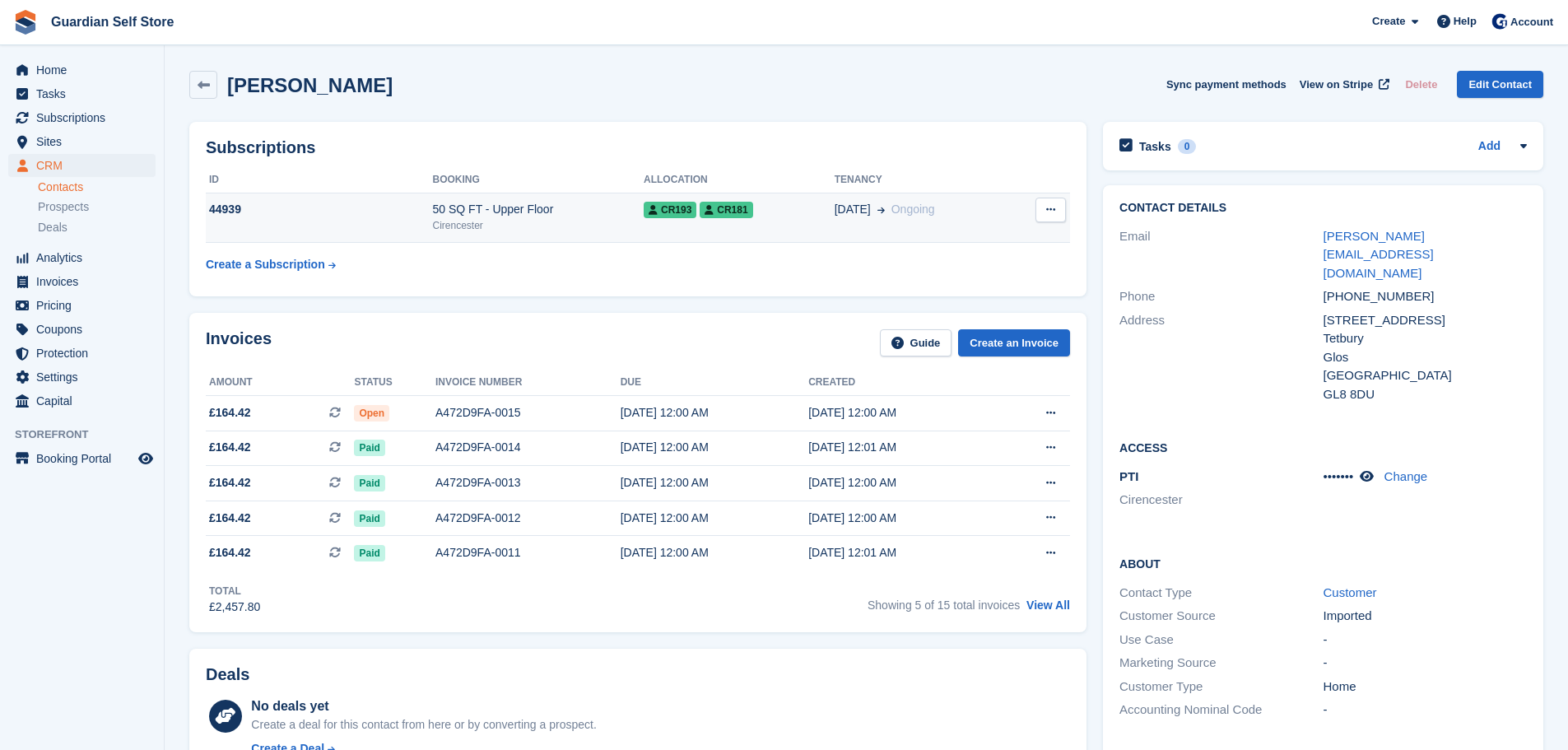
click at [590, 224] on div "Cirencester" at bounding box center [538, 224] width 211 height 14
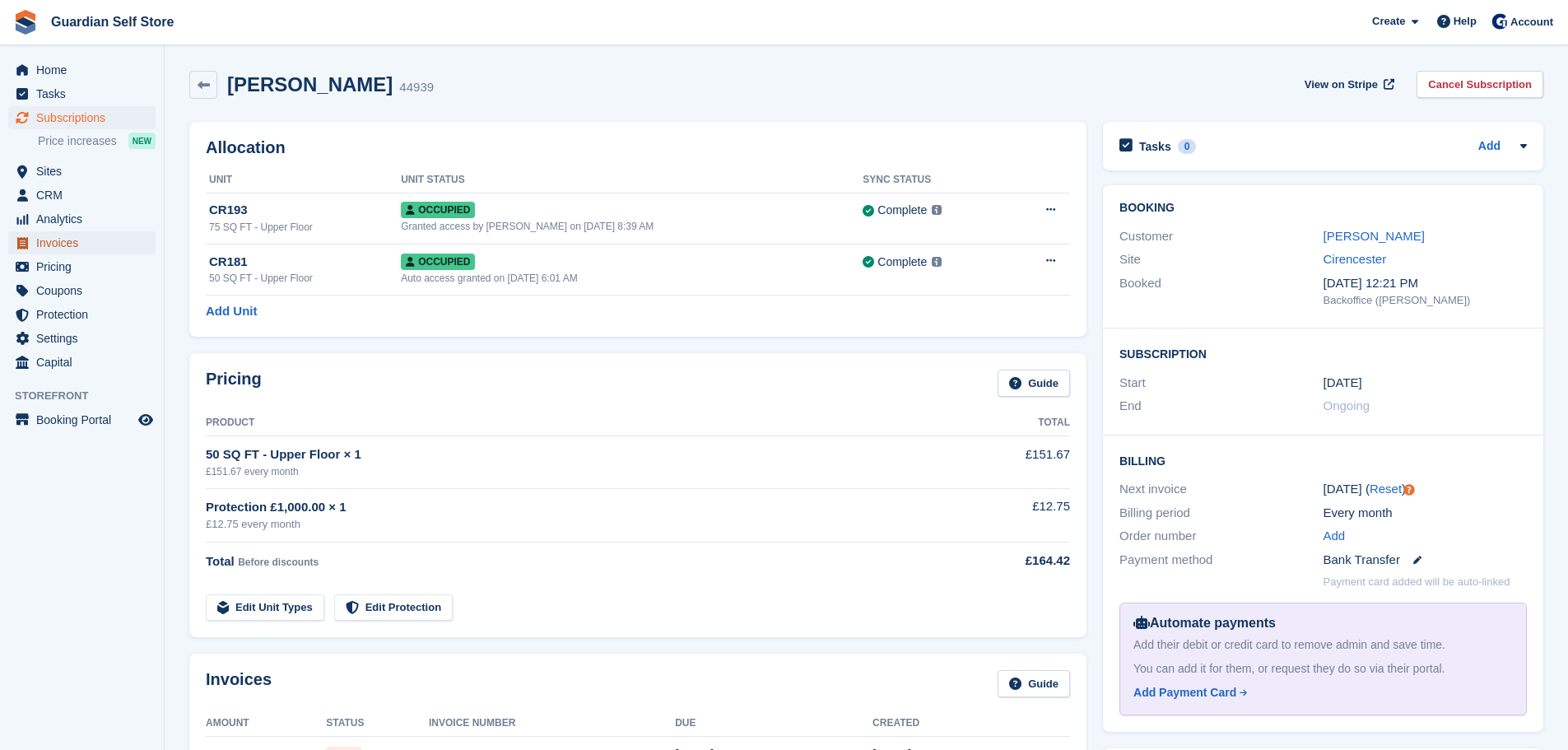
drag, startPoint x: 90, startPoint y: 239, endPoint x: 120, endPoint y: 251, distance: 32.3
click at [90, 239] on span "Invoices" at bounding box center [86, 243] width 99 height 23
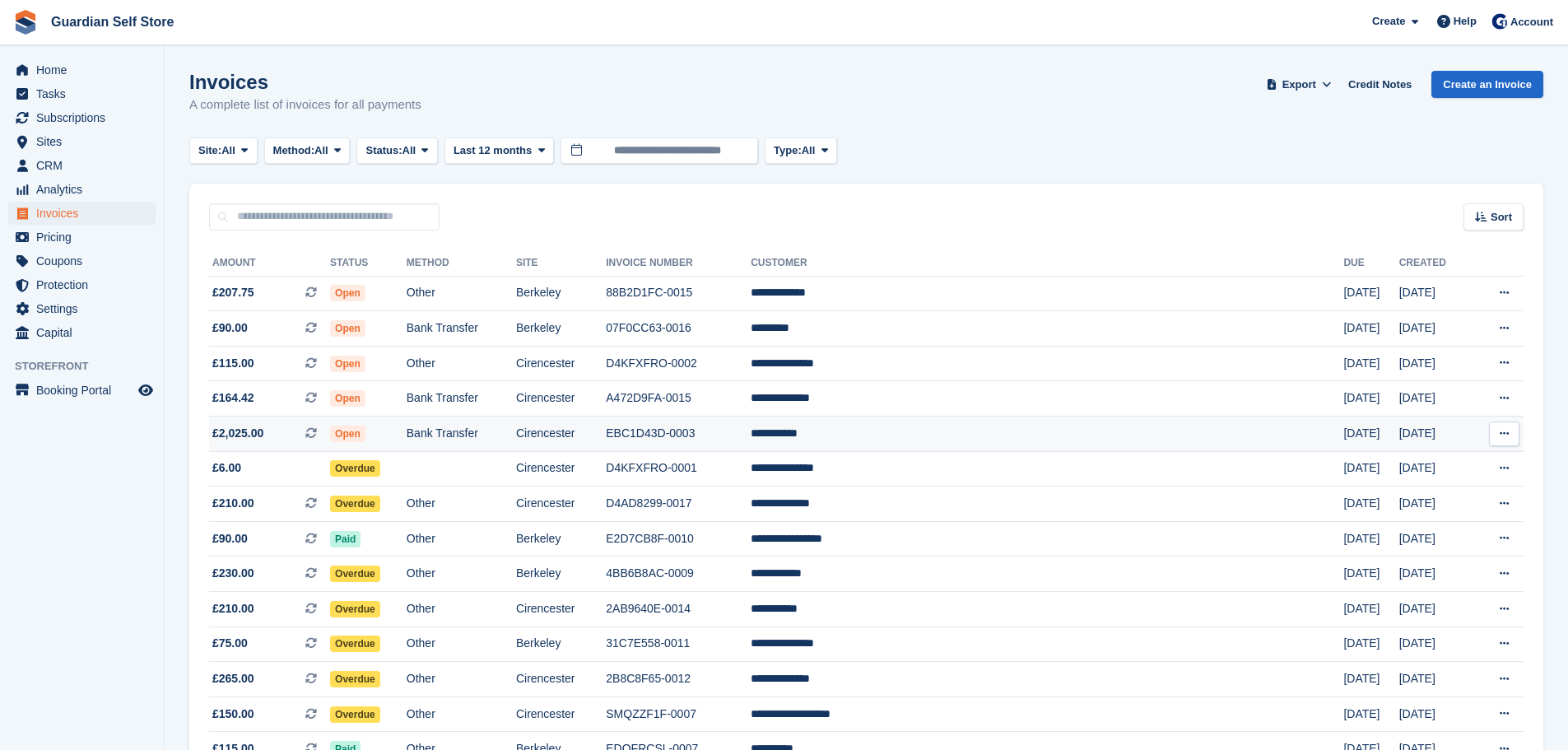
click at [750, 437] on td "EBC1D43D-0003" at bounding box center [678, 433] width 144 height 36
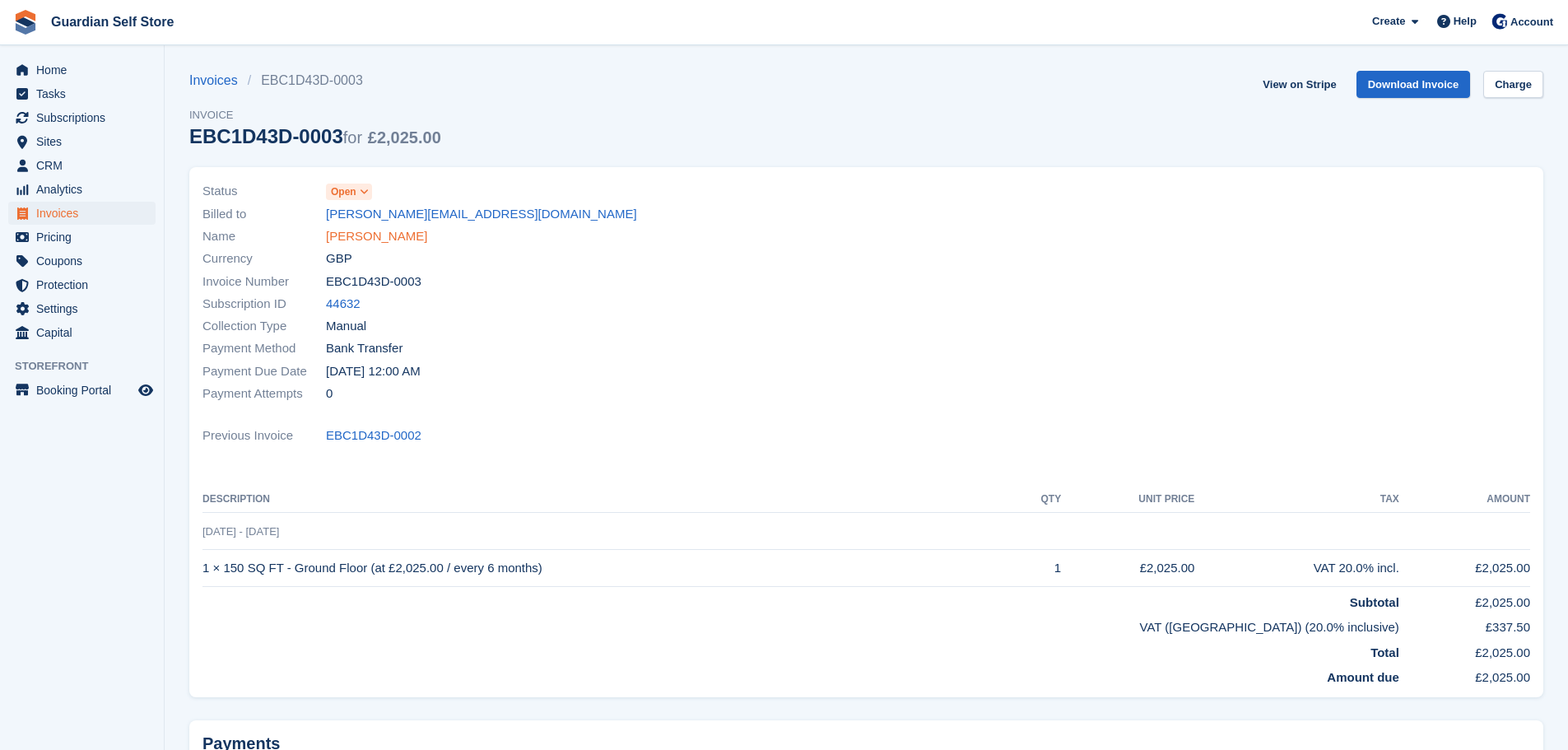
click at [359, 237] on link "Gavin Doyle" at bounding box center [376, 237] width 101 height 19
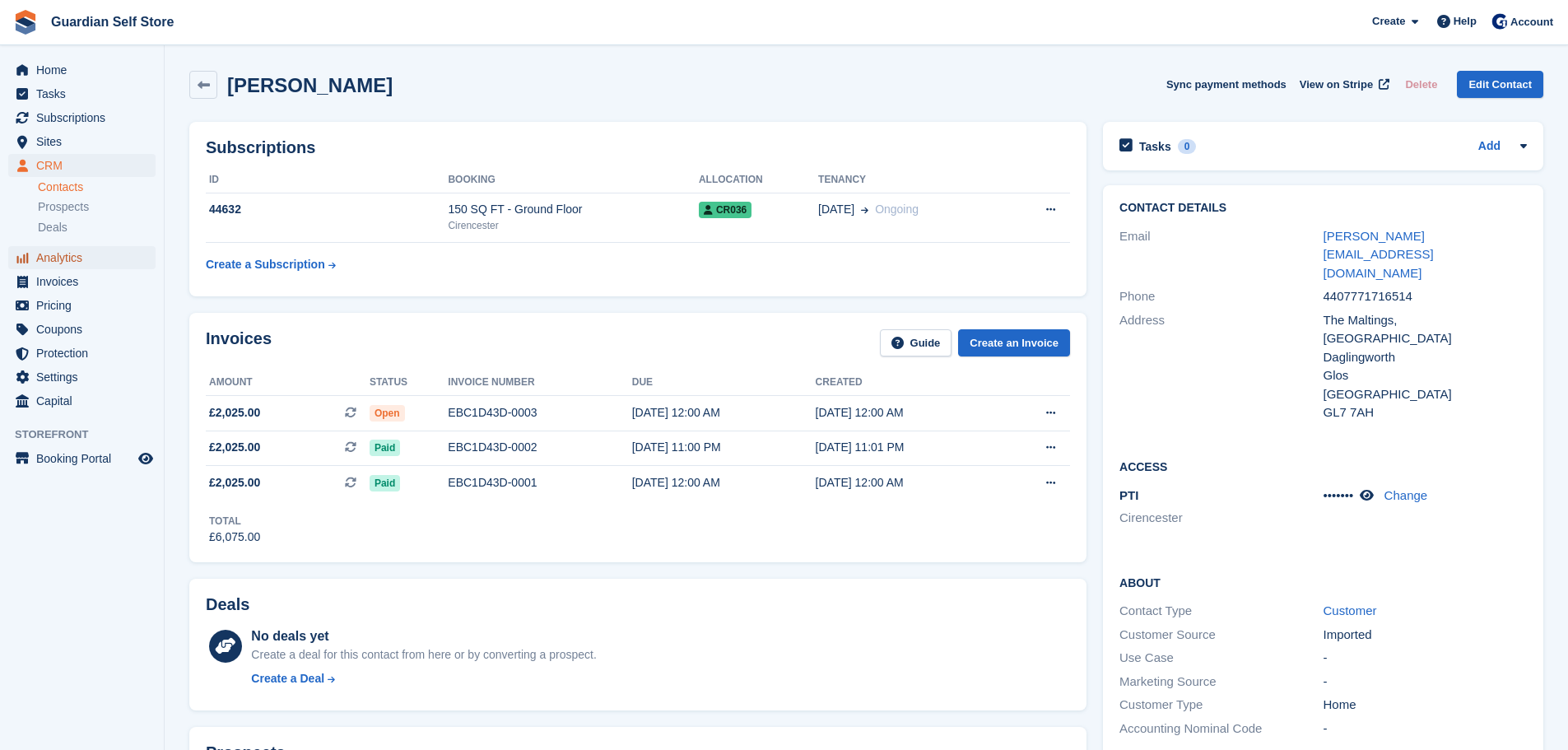
click at [69, 257] on span "Analytics" at bounding box center [86, 258] width 99 height 23
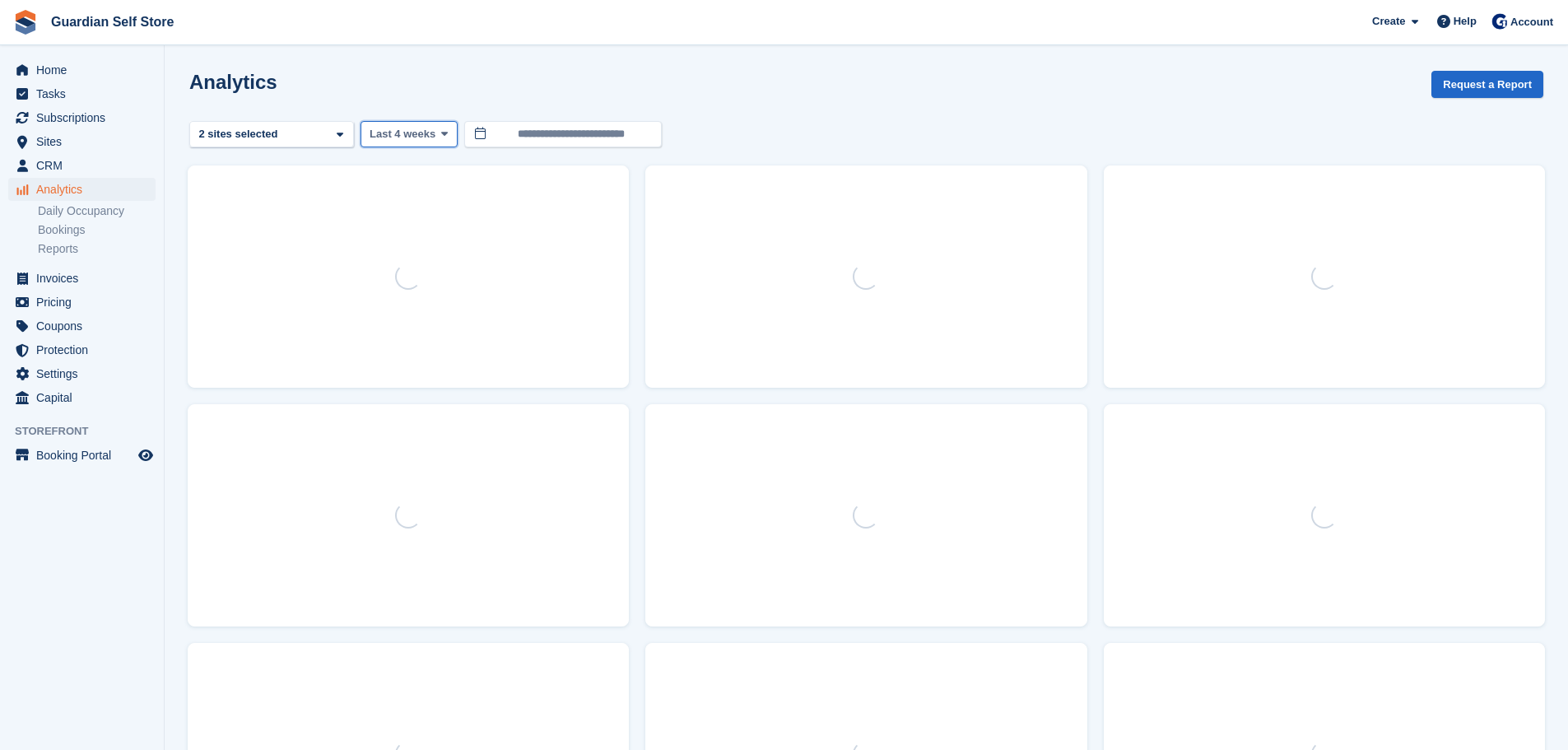
click at [431, 137] on button "Last 4 weeks" at bounding box center [408, 135] width 97 height 27
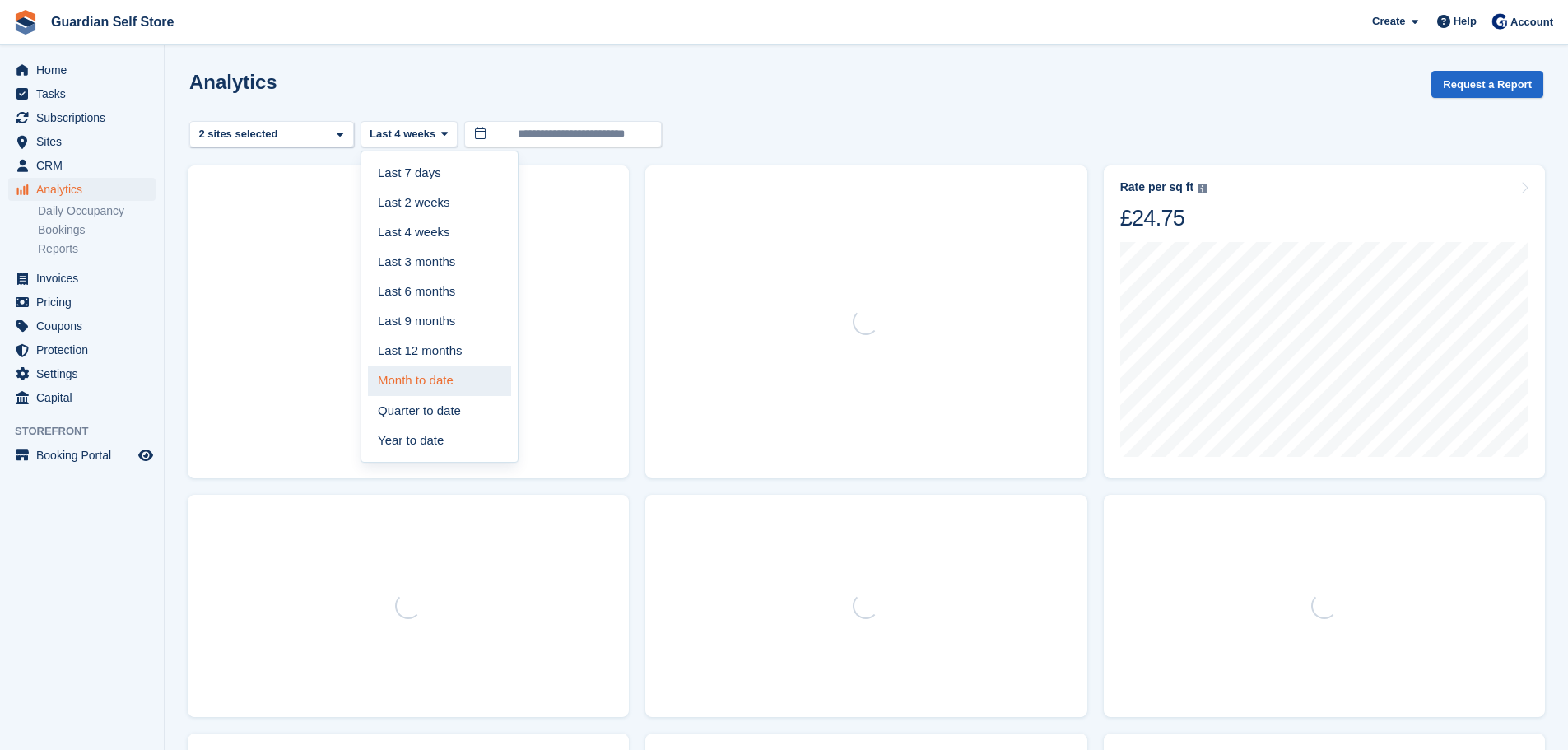
click at [427, 373] on link "Month to date" at bounding box center [439, 380] width 144 height 30
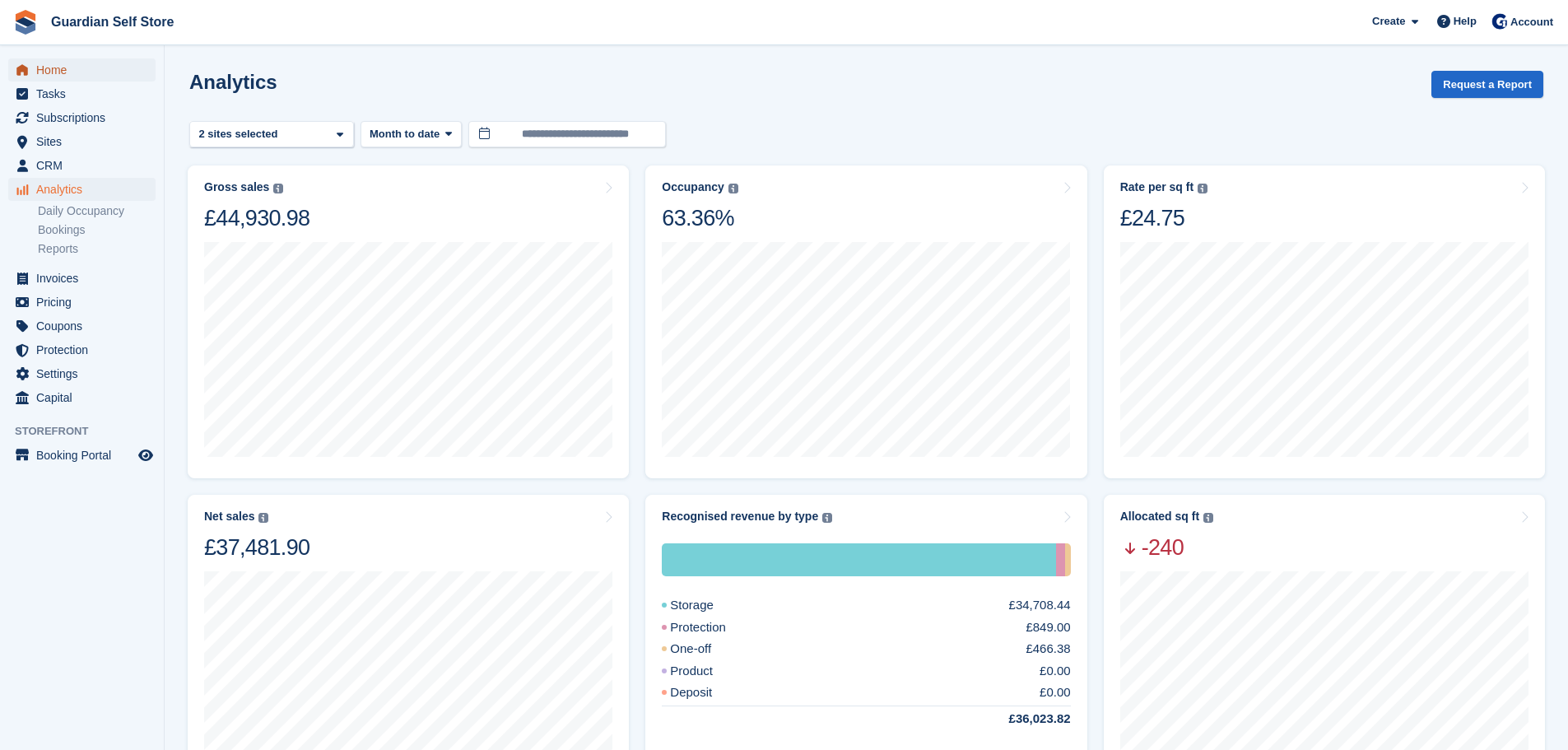
click at [67, 65] on span "Home" at bounding box center [86, 70] width 99 height 23
